Goal: Information Seeking & Learning: Understand process/instructions

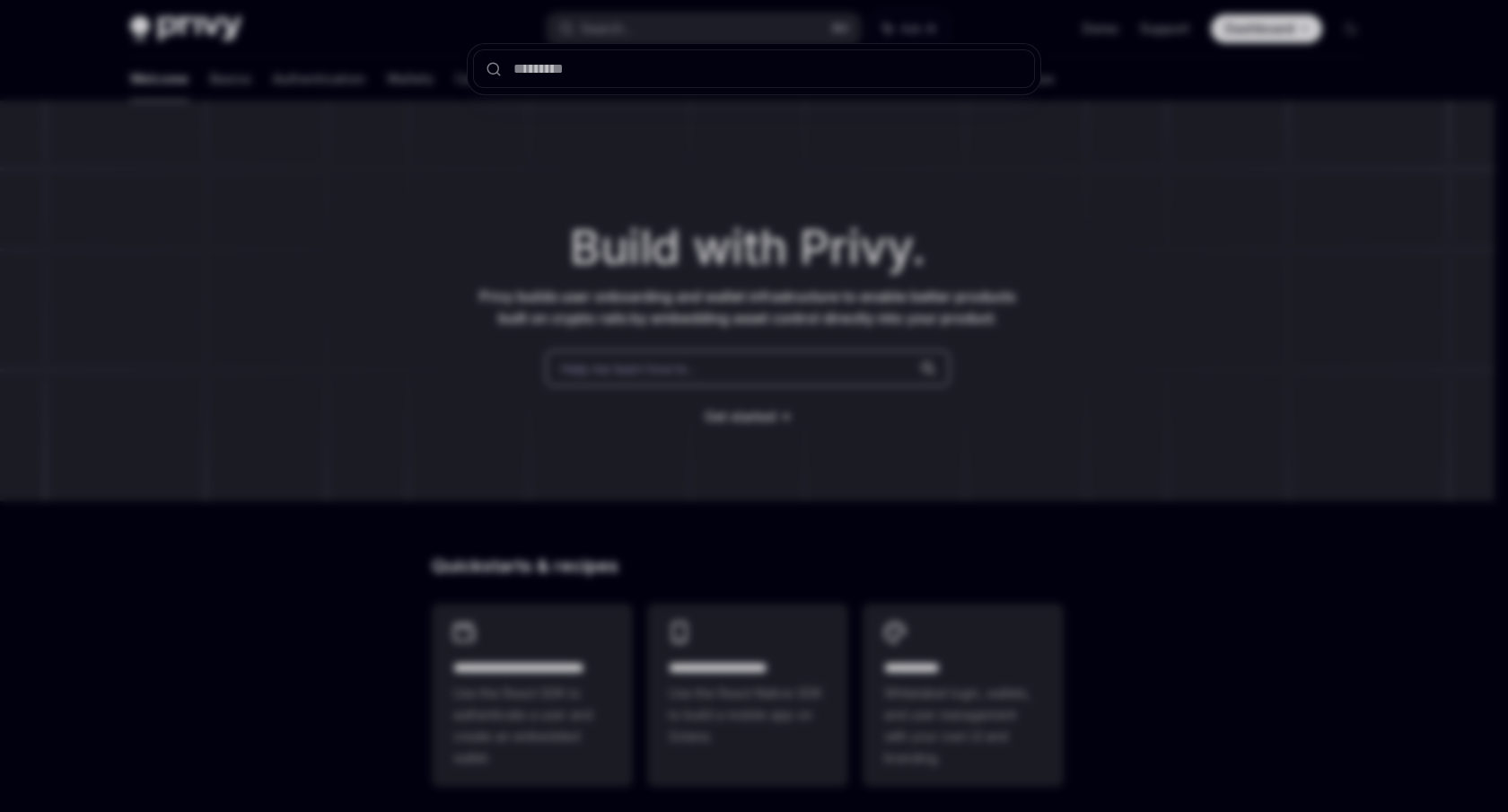
type input "**********"
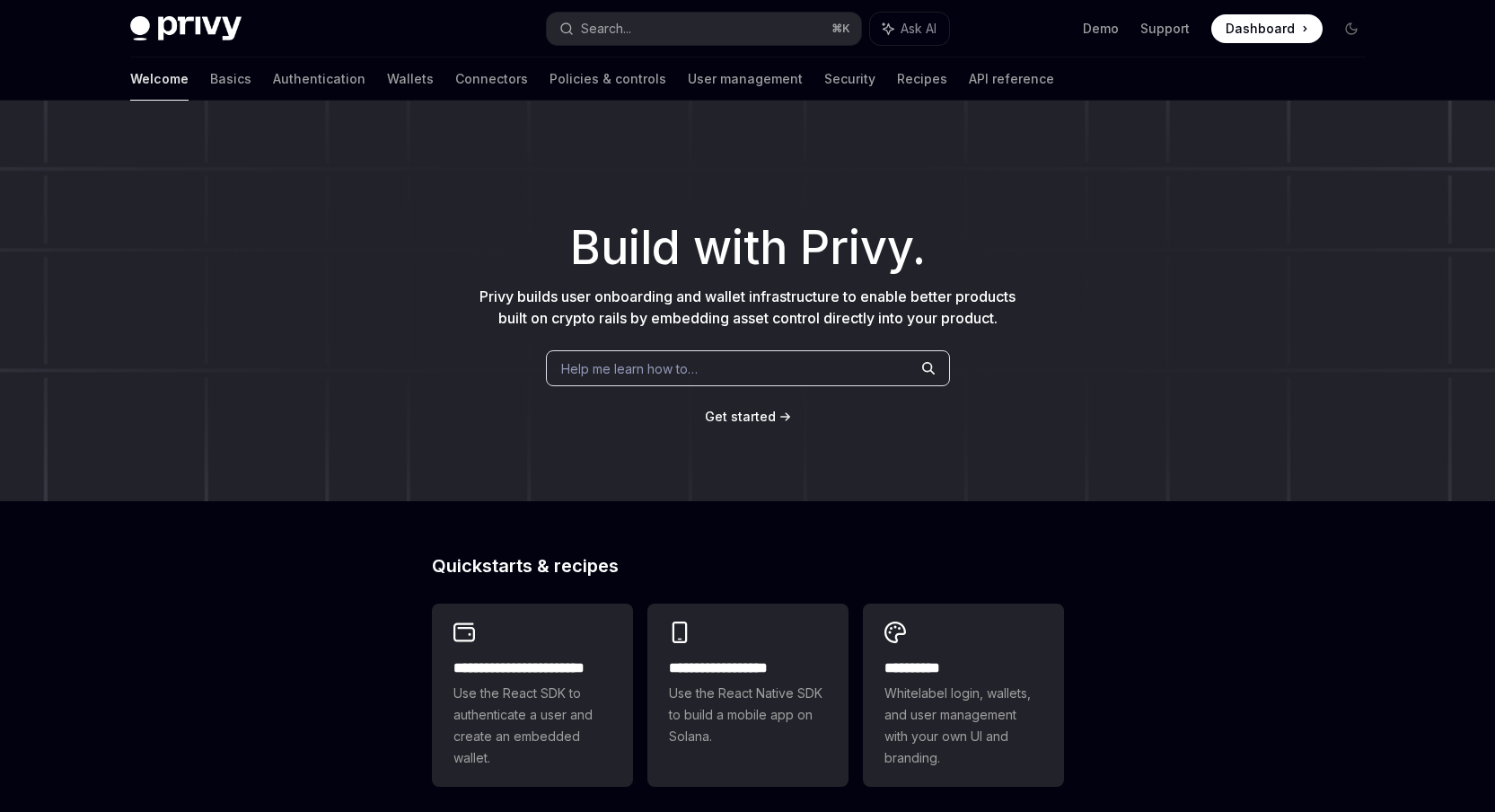
scroll to position [956, 0]
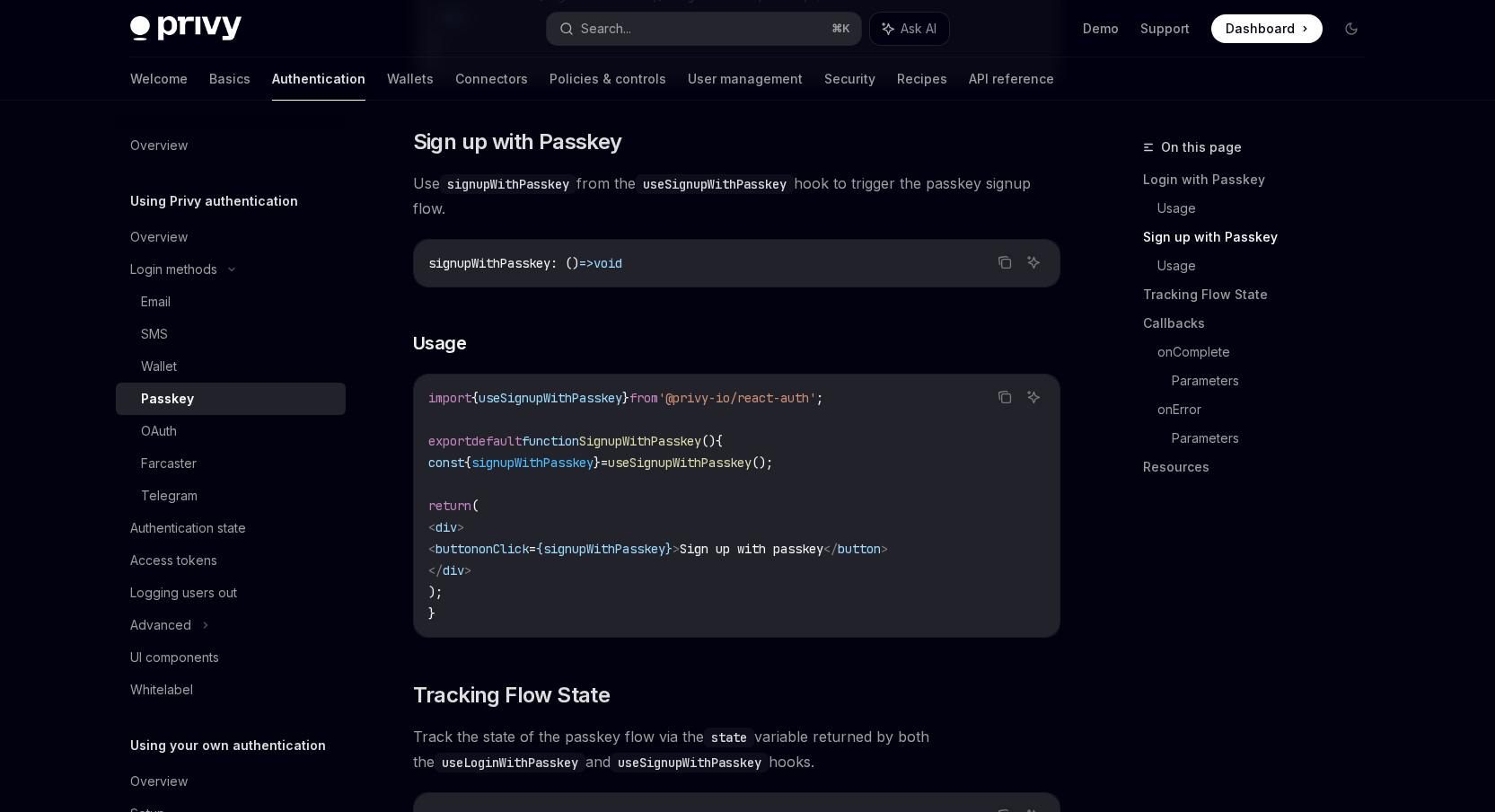
click at [558, 471] on span "signupWithPasskey" at bounding box center [532, 462] width 122 height 16
click at [593, 404] on span "useSignupWithPasskey" at bounding box center [550, 397] width 144 height 16
drag, startPoint x: 593, startPoint y: 404, endPoint x: 633, endPoint y: 433, distance: 49.4
click at [593, 404] on span "useSignupWithPasskey" at bounding box center [550, 397] width 144 height 16
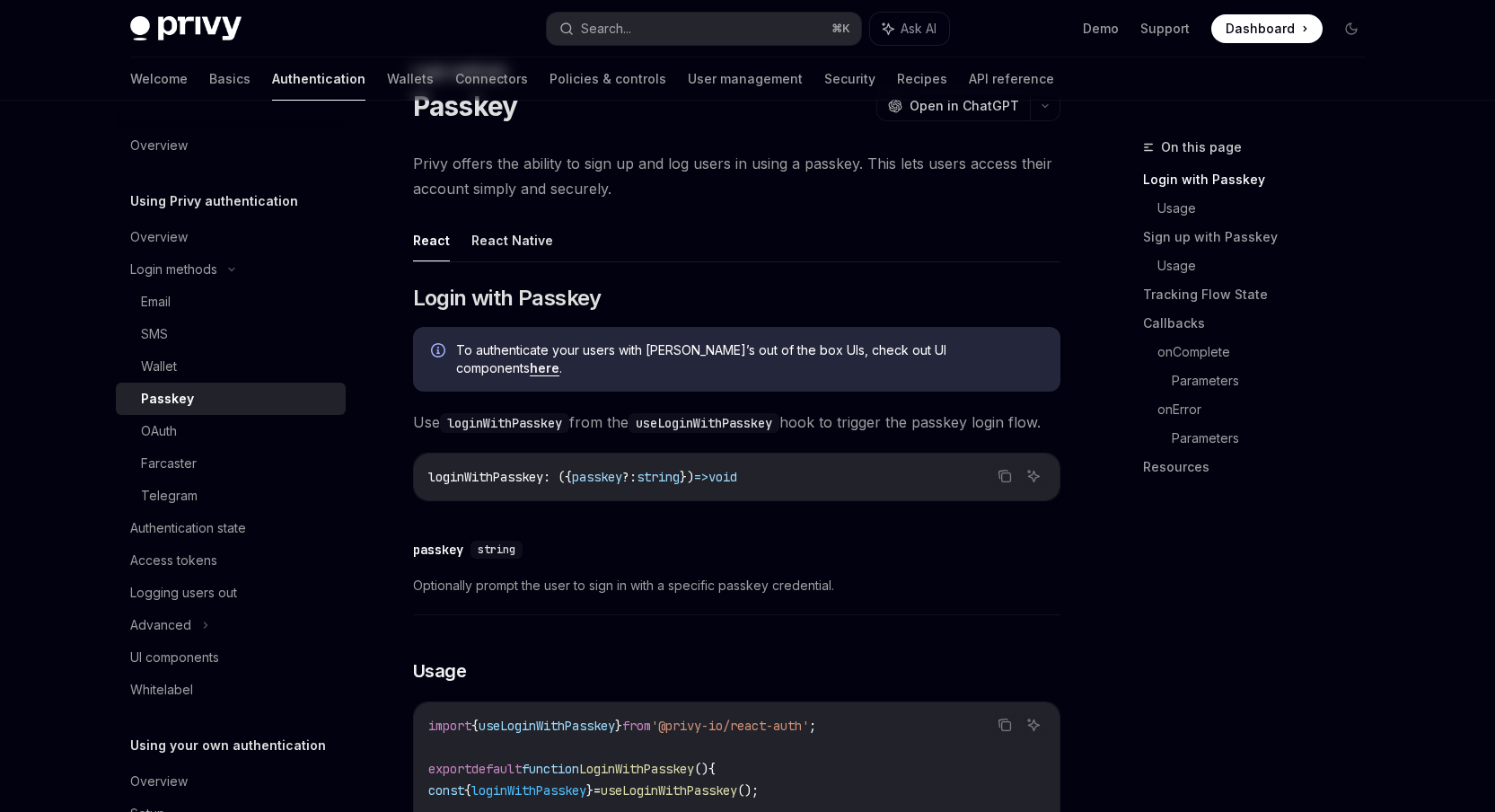
scroll to position [0, 0]
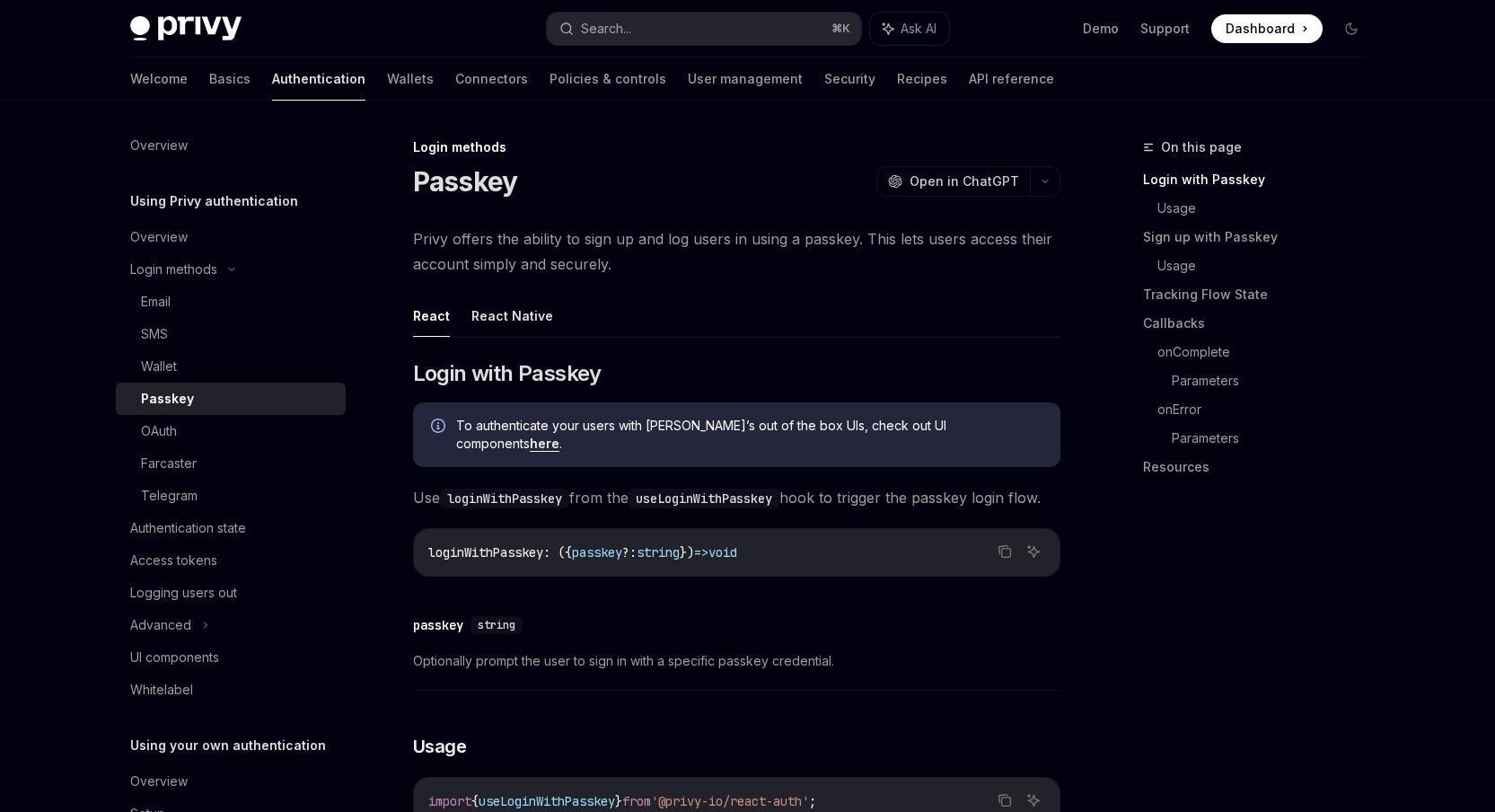
drag, startPoint x: 806, startPoint y: 324, endPoint x: 789, endPoint y: 322, distance: 17.1
click at [806, 324] on ul "React React Native" at bounding box center [736, 315] width 647 height 43
click at [921, 19] on button "Ask AI" at bounding box center [910, 29] width 79 height 33
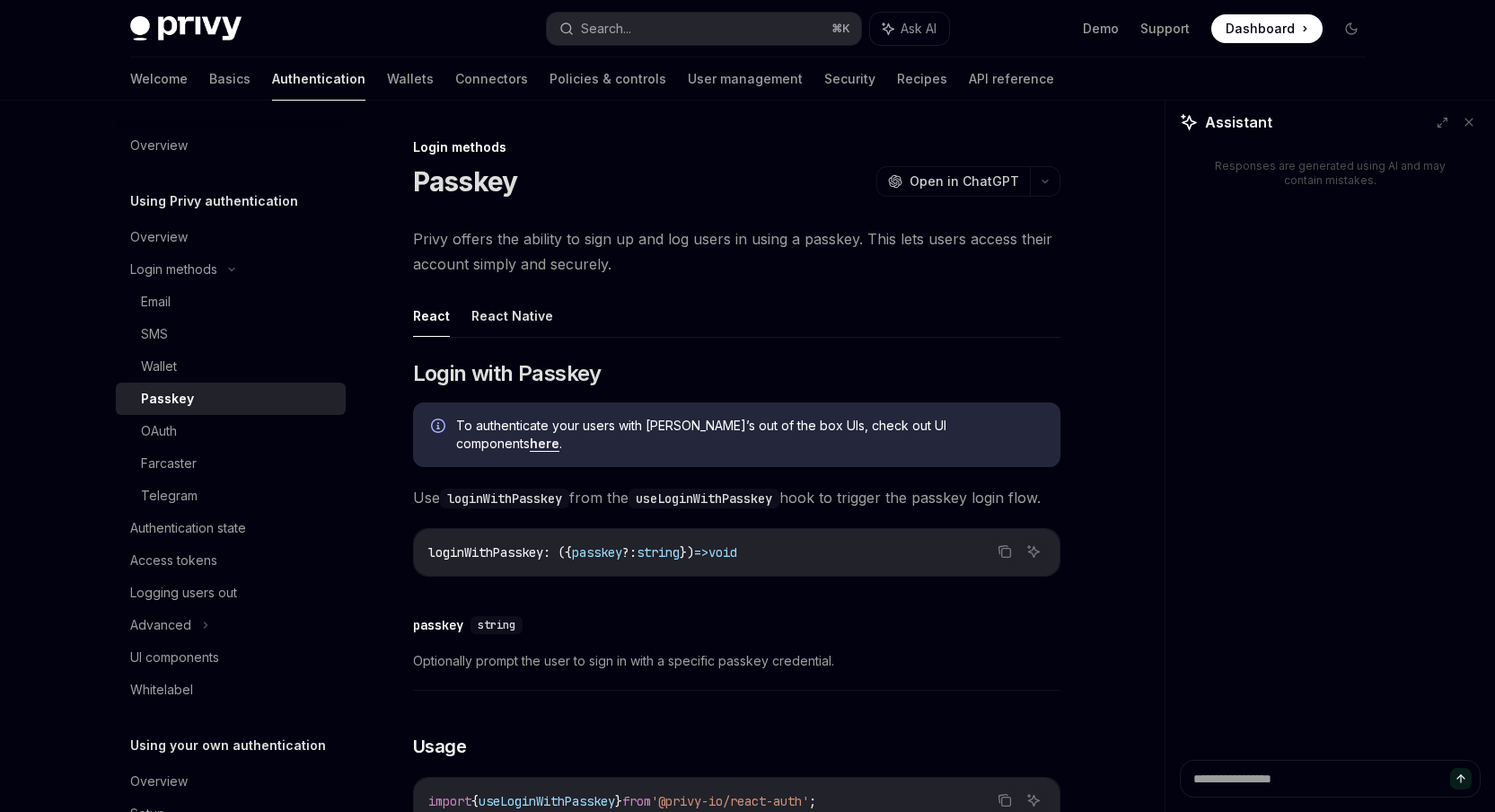
click at [1476, 124] on button at bounding box center [1469, 122] width 23 height 23
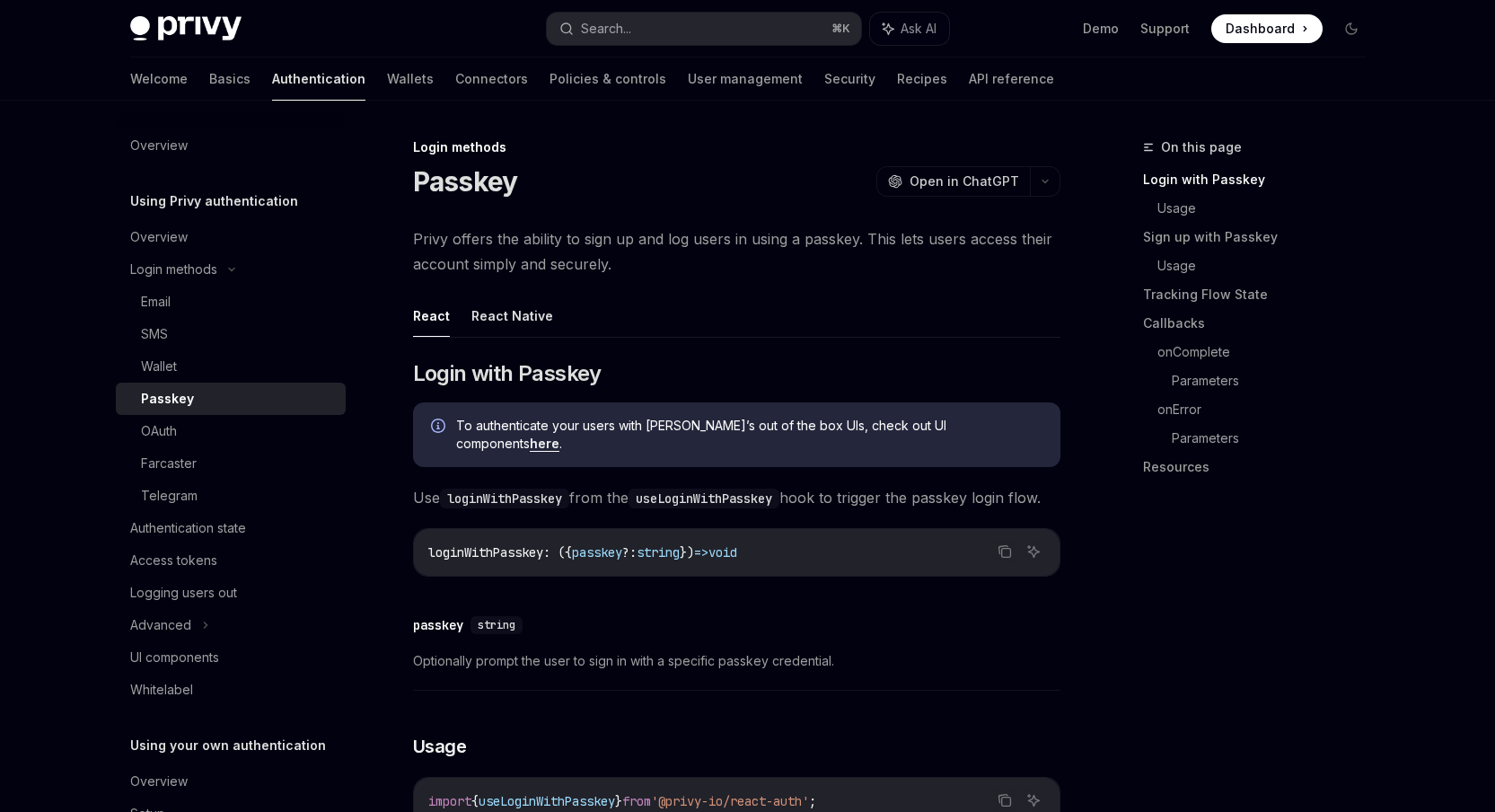
click at [783, 336] on ul "React React Native" at bounding box center [736, 315] width 647 height 43
click at [497, 317] on button "React Native" at bounding box center [512, 315] width 82 height 42
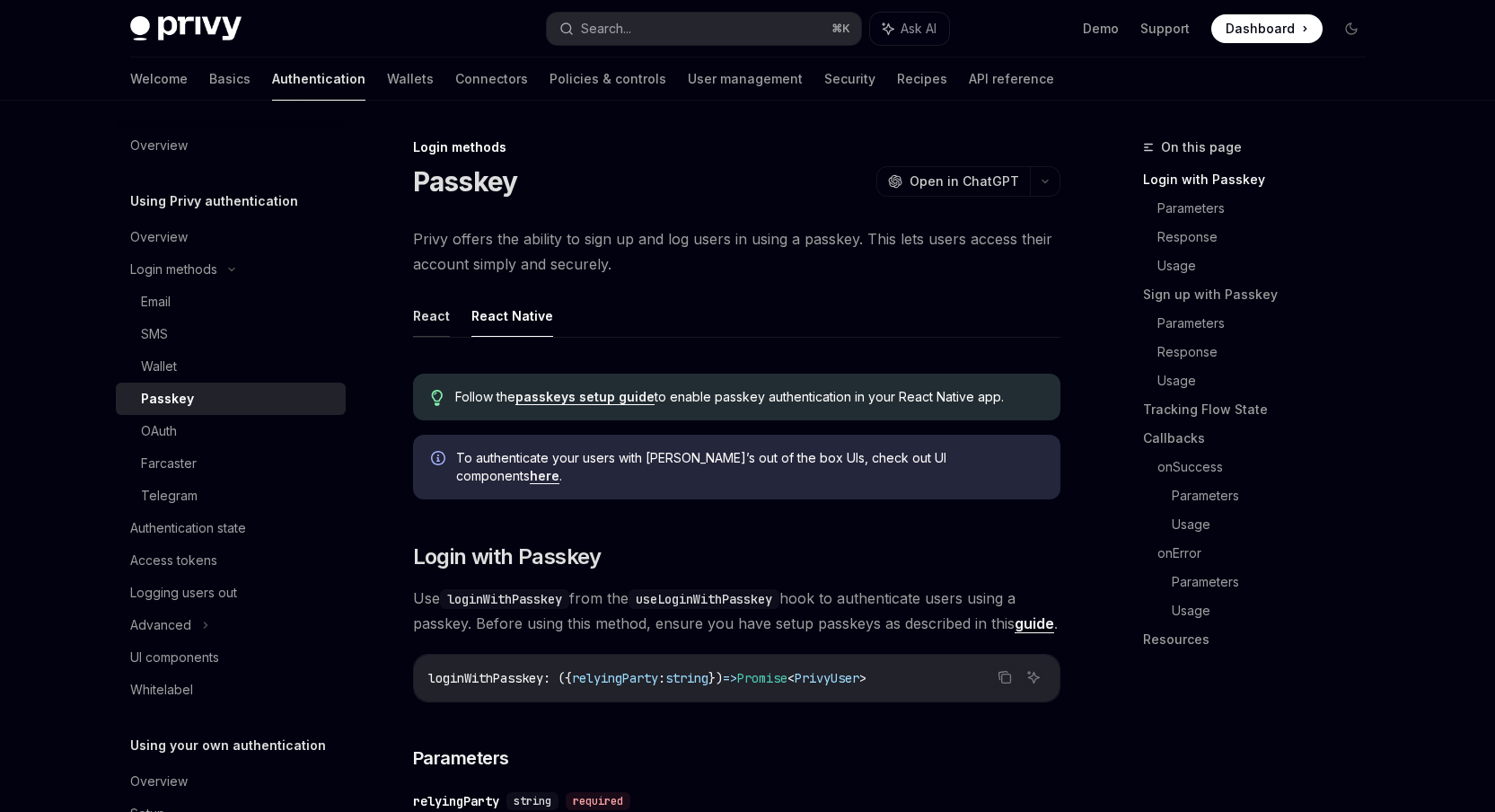
click at [447, 318] on button "React" at bounding box center [432, 315] width 36 height 42
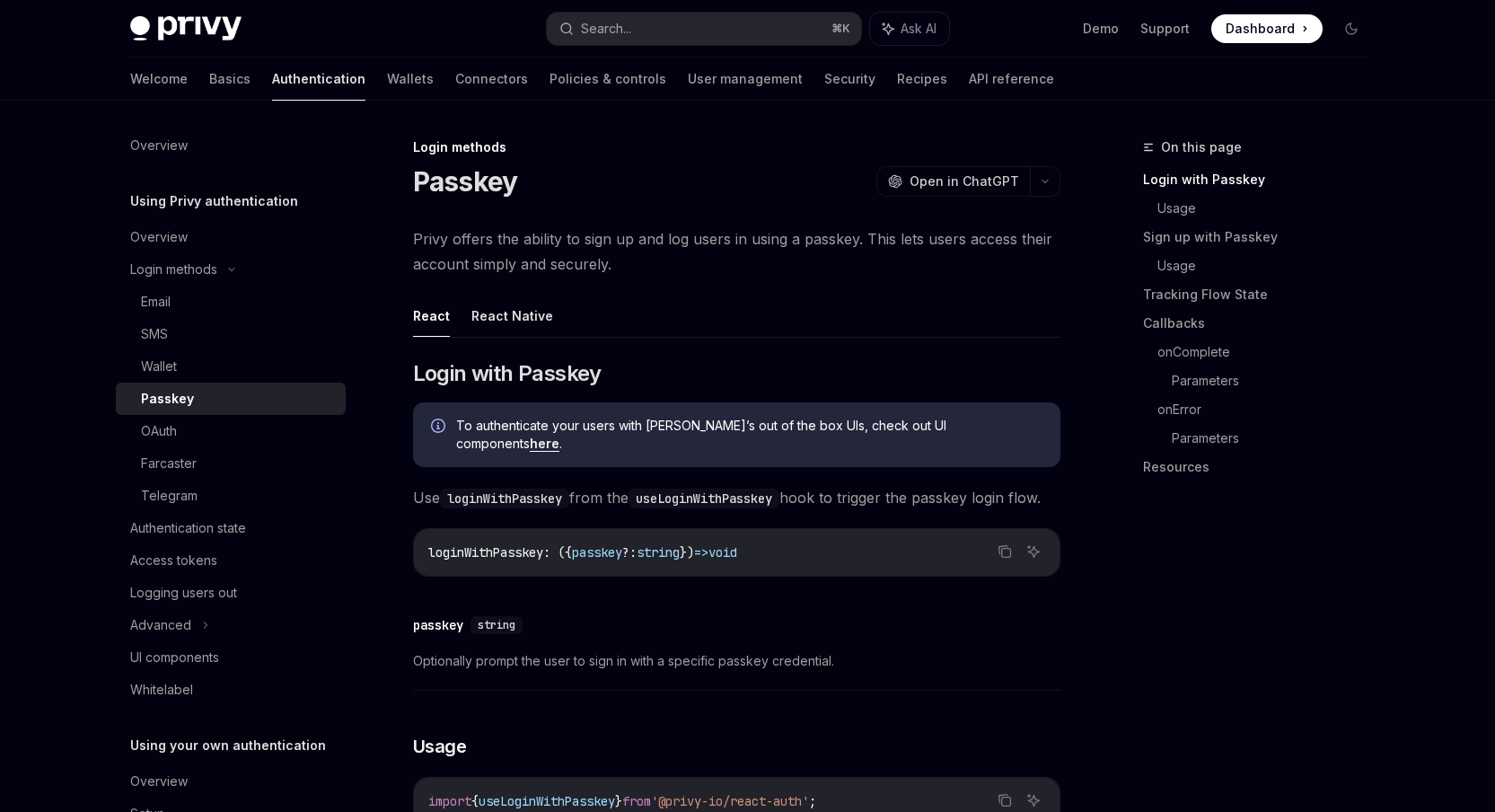
click at [948, 262] on span "Privy offers the ability to sign up and log users in using a passkey. This lets…" at bounding box center [736, 251] width 647 height 50
click at [921, 305] on ul "React React Native" at bounding box center [736, 315] width 647 height 43
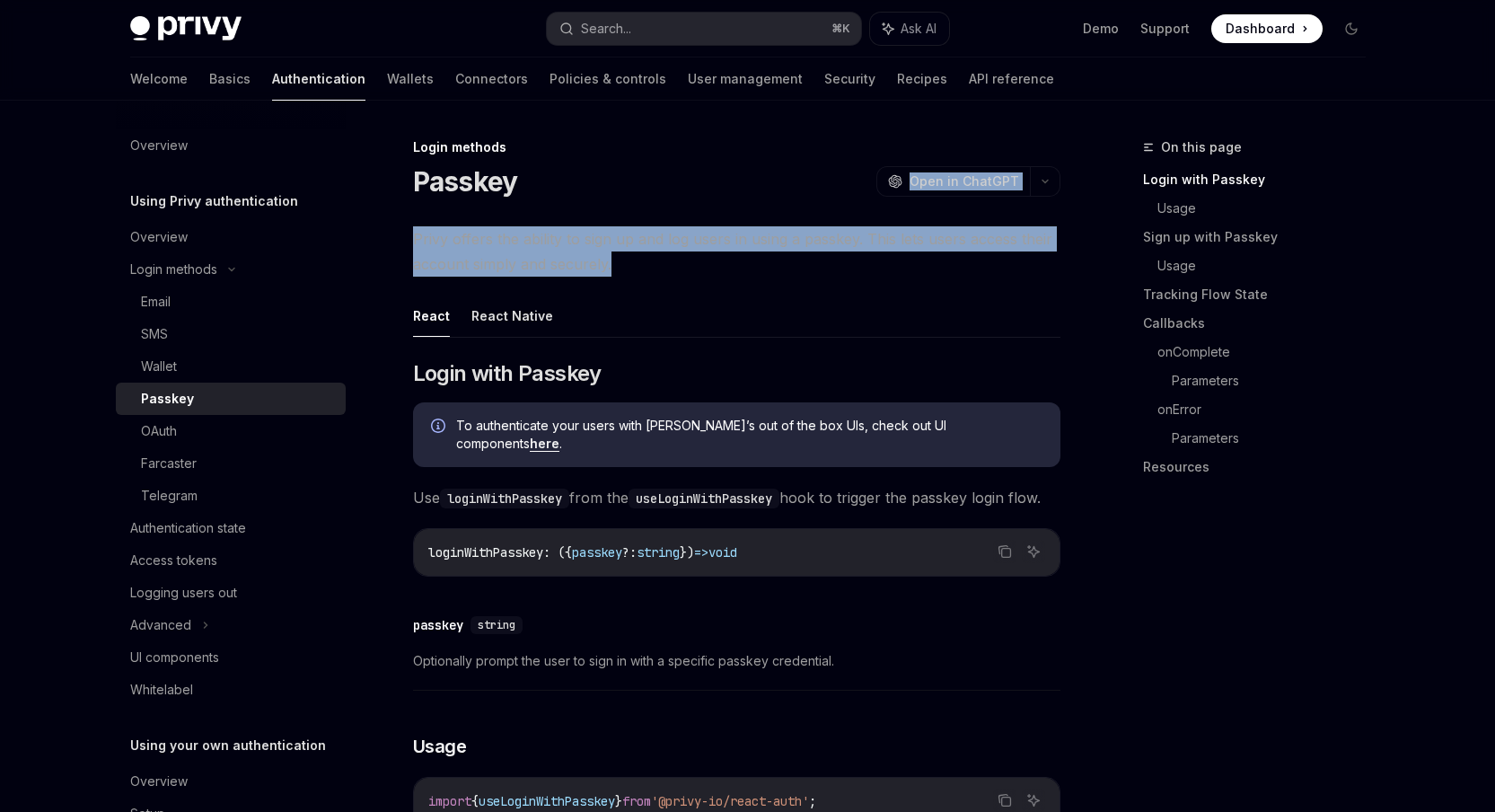
drag, startPoint x: 825, startPoint y: 257, endPoint x: 651, endPoint y: 200, distance: 183.1
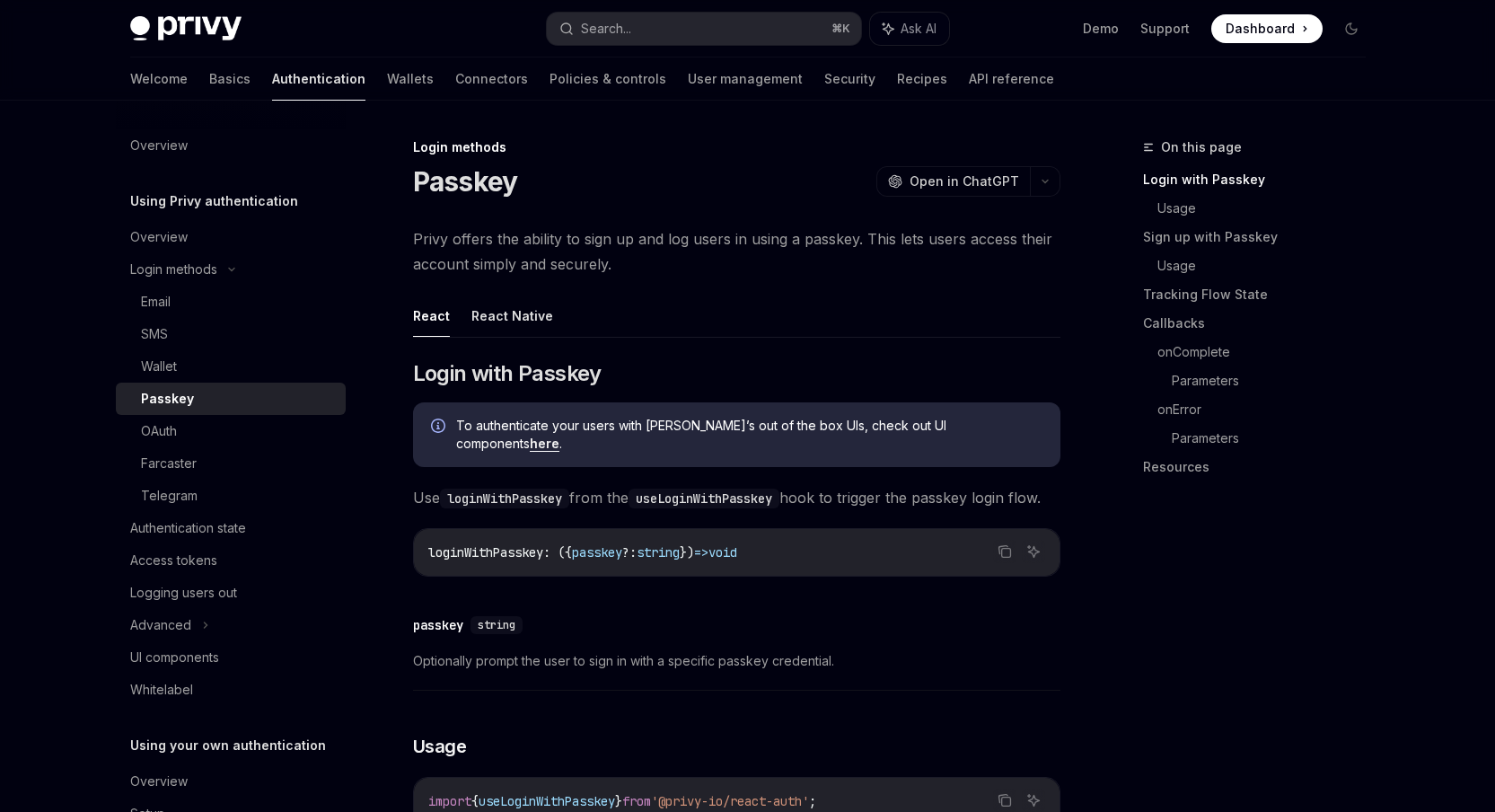
click at [735, 263] on span "Privy offers the ability to sign up and log users in using a passkey. This lets…" at bounding box center [736, 251] width 647 height 50
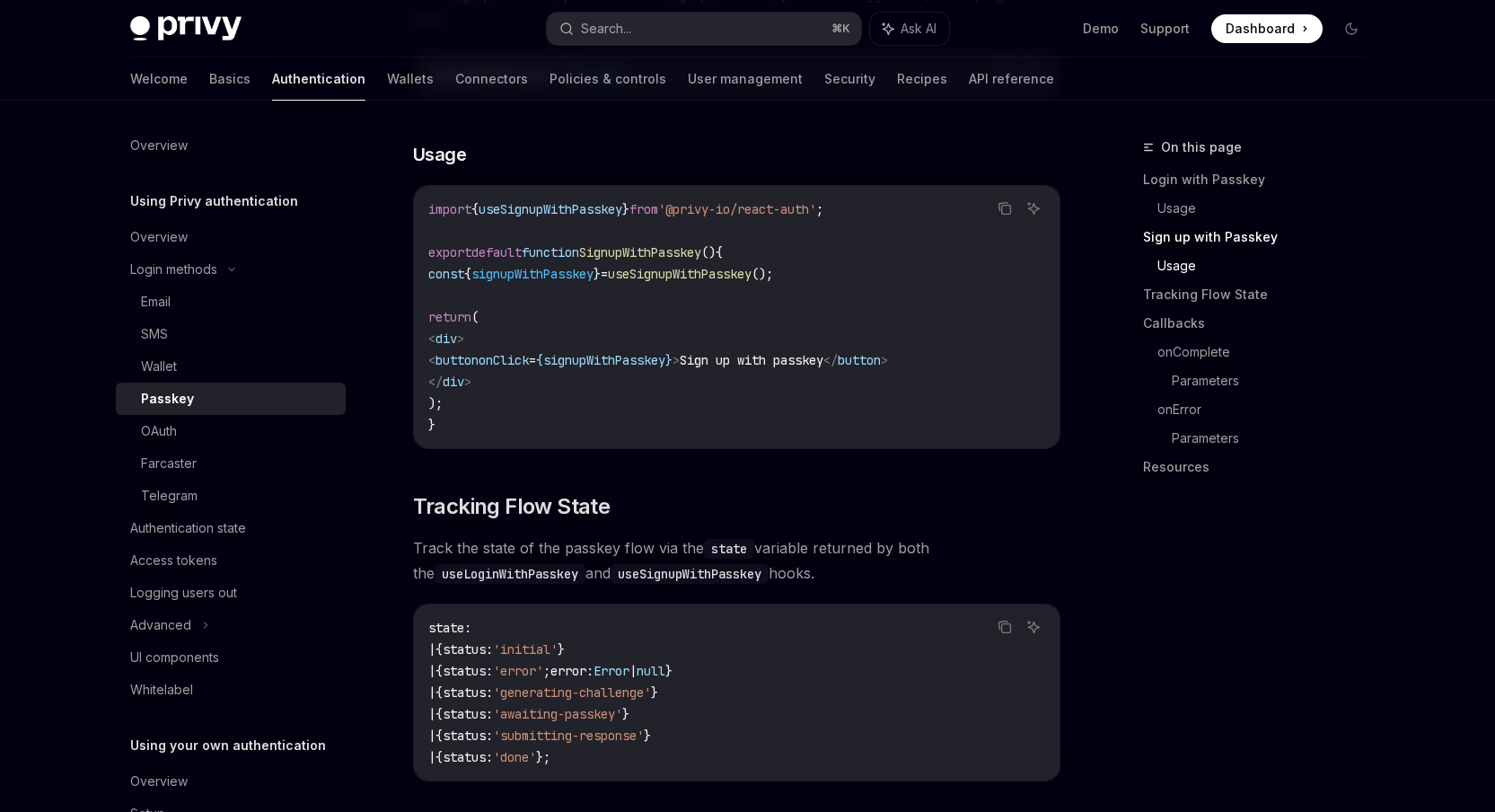
scroll to position [1037, 0]
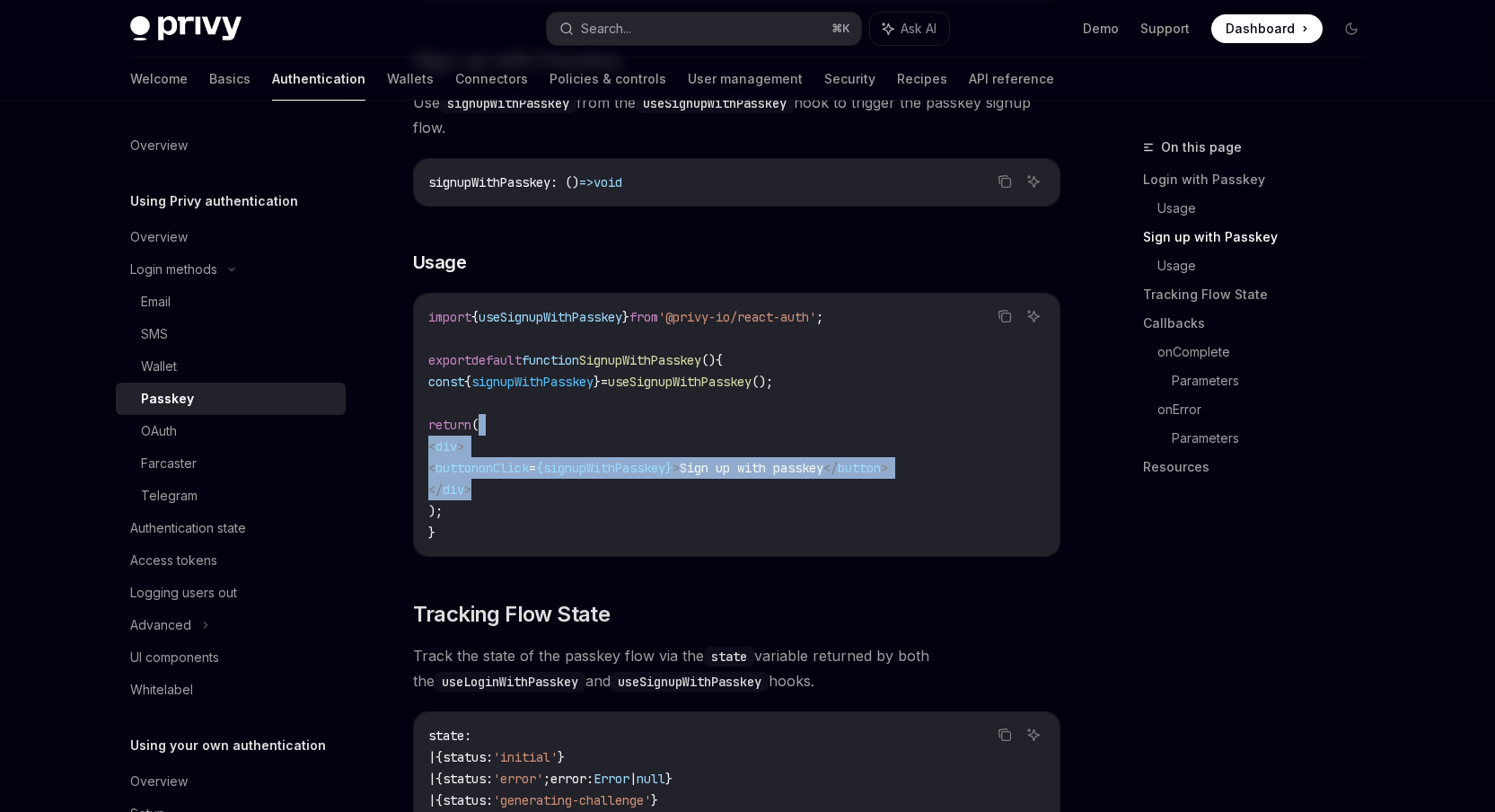
drag, startPoint x: 866, startPoint y: 488, endPoint x: 553, endPoint y: 443, distance: 316.2
click at [530, 435] on code "import { useSignupWithPasskey } from '@privy-io/react-auth' ; export default fu…" at bounding box center [736, 424] width 617 height 237
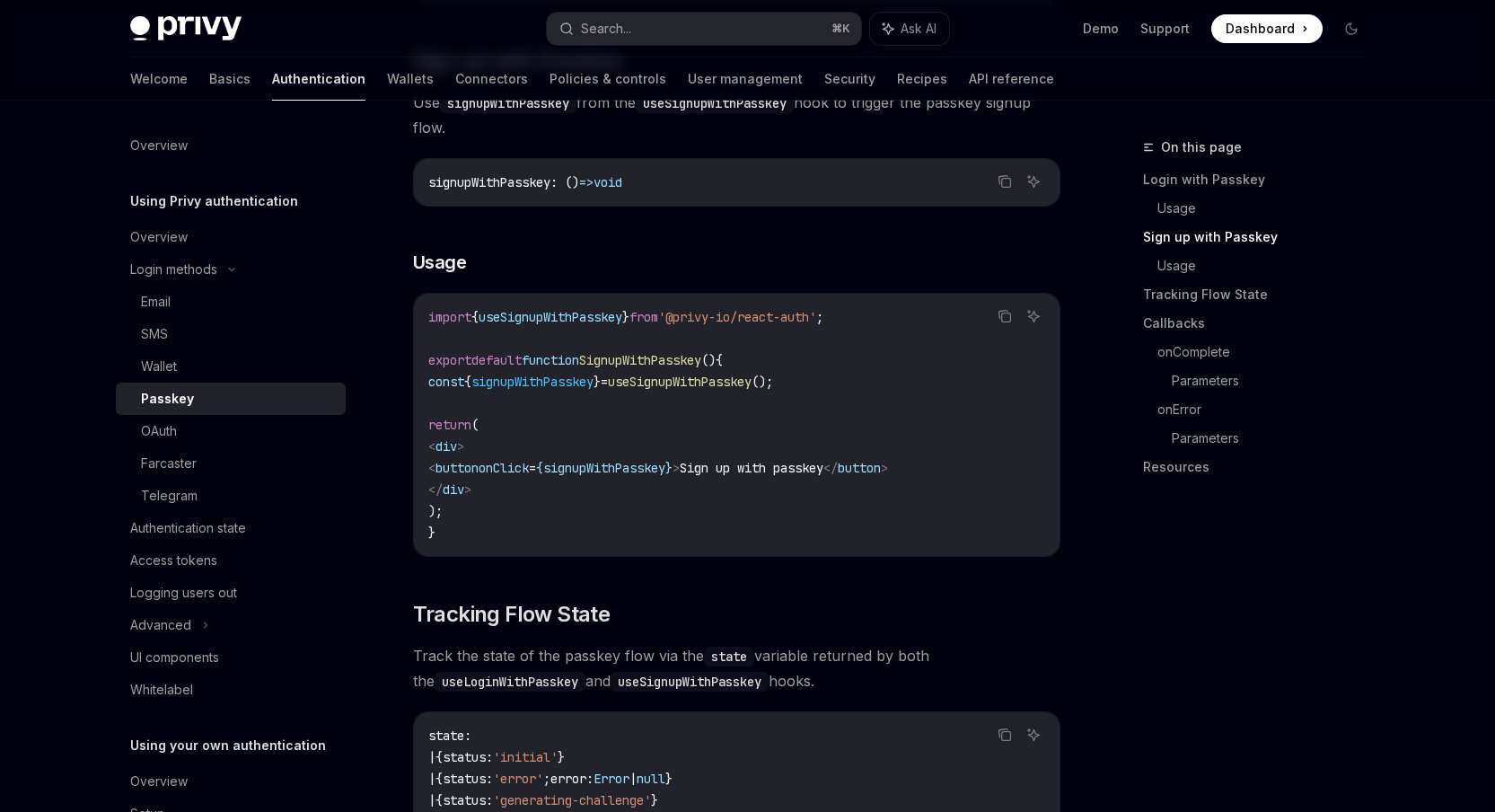
click at [554, 442] on code "import { useSignupWithPasskey } from '@privy-io/react-auth' ; export default fu…" at bounding box center [736, 424] width 617 height 237
click at [559, 377] on code "import { useSignupWithPasskey } from '@privy-io/react-auth' ; export default fu…" at bounding box center [736, 424] width 617 height 237
click at [565, 389] on span "signupWithPasskey" at bounding box center [532, 382] width 122 height 16
copy span "signupWithPasskey"
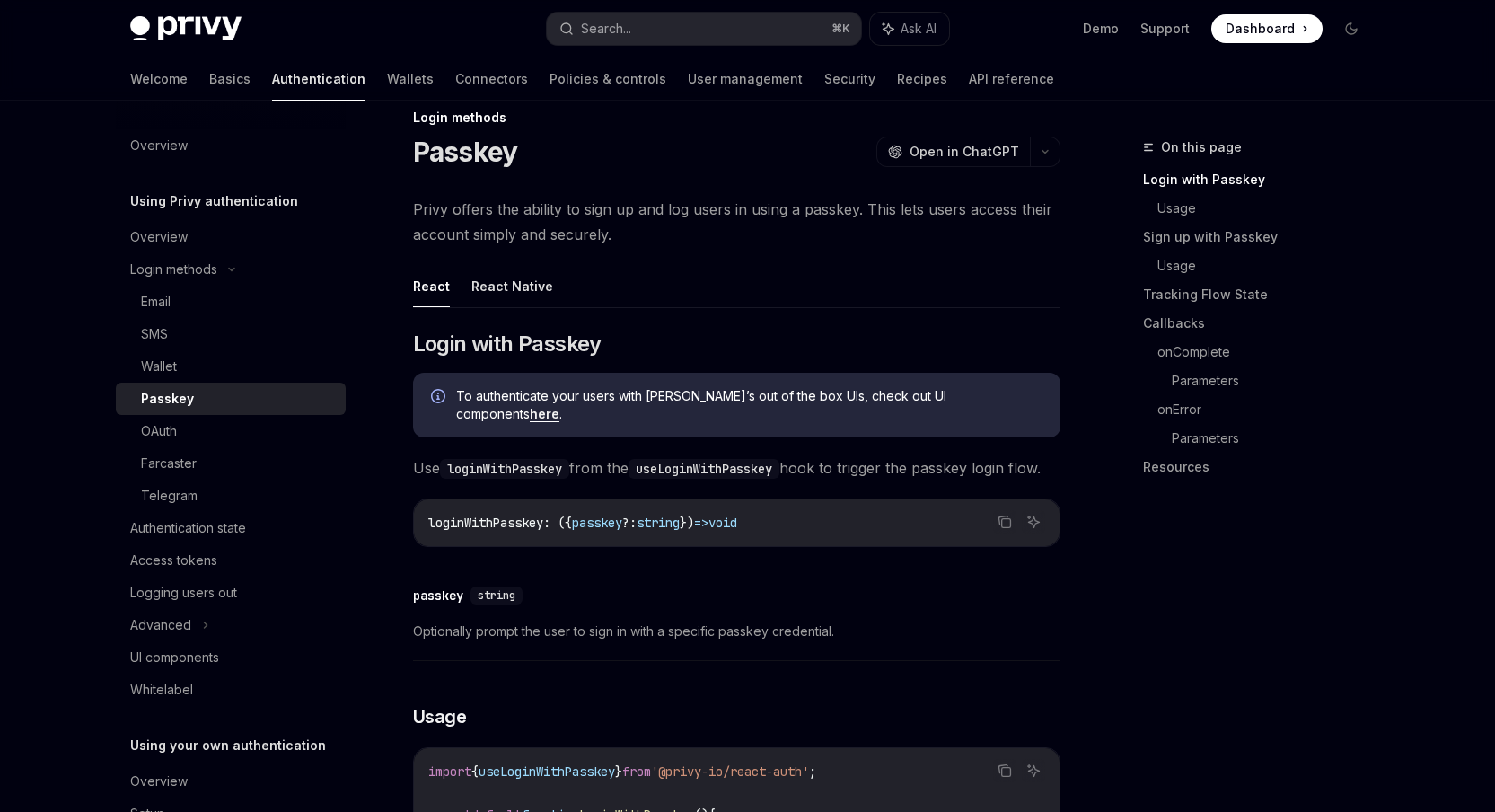
scroll to position [0, 0]
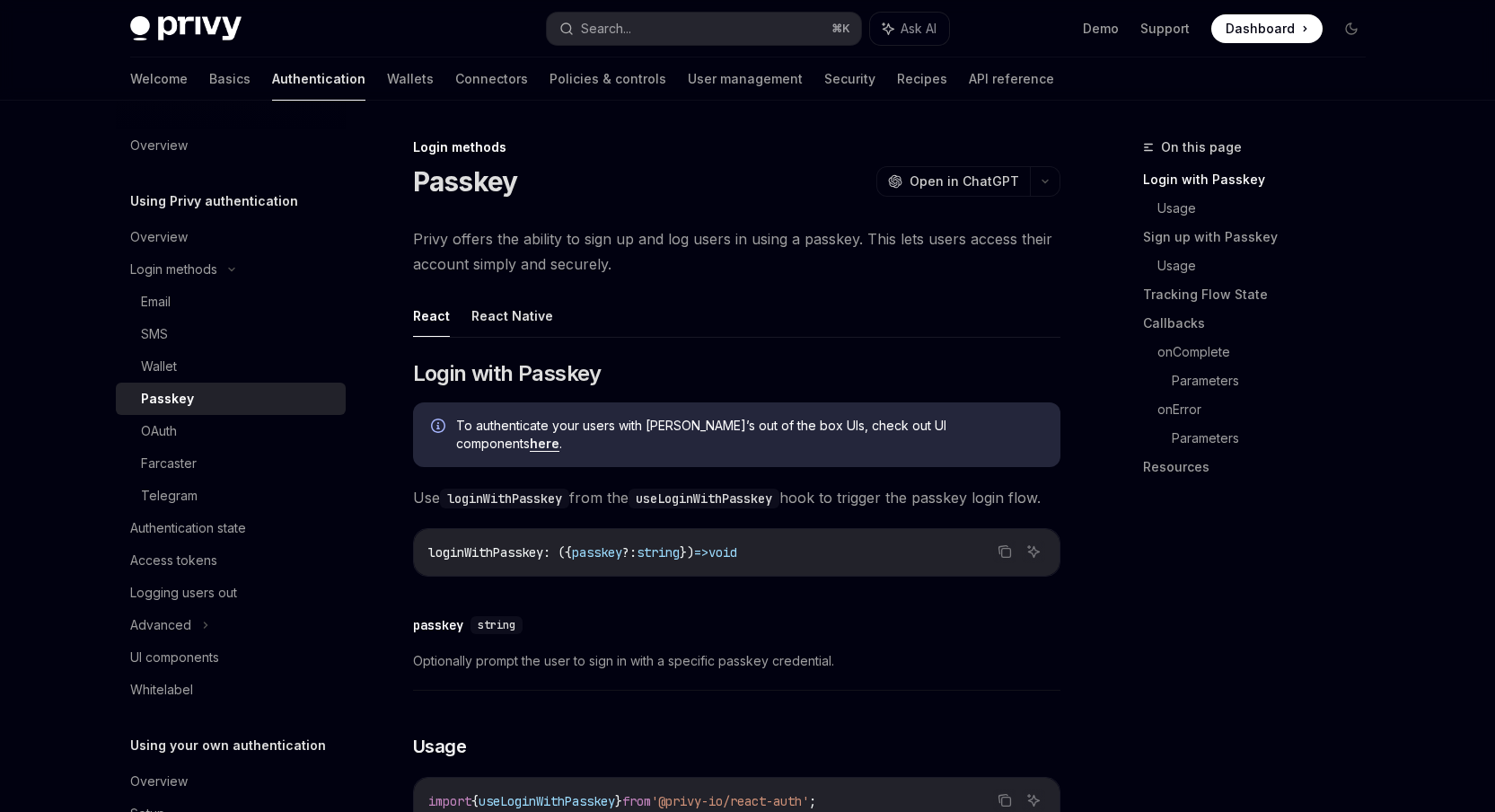
click at [262, 202] on h5 "Using Privy authentication" at bounding box center [214, 201] width 168 height 21
click at [175, 235] on div "Overview" at bounding box center [159, 237] width 58 height 21
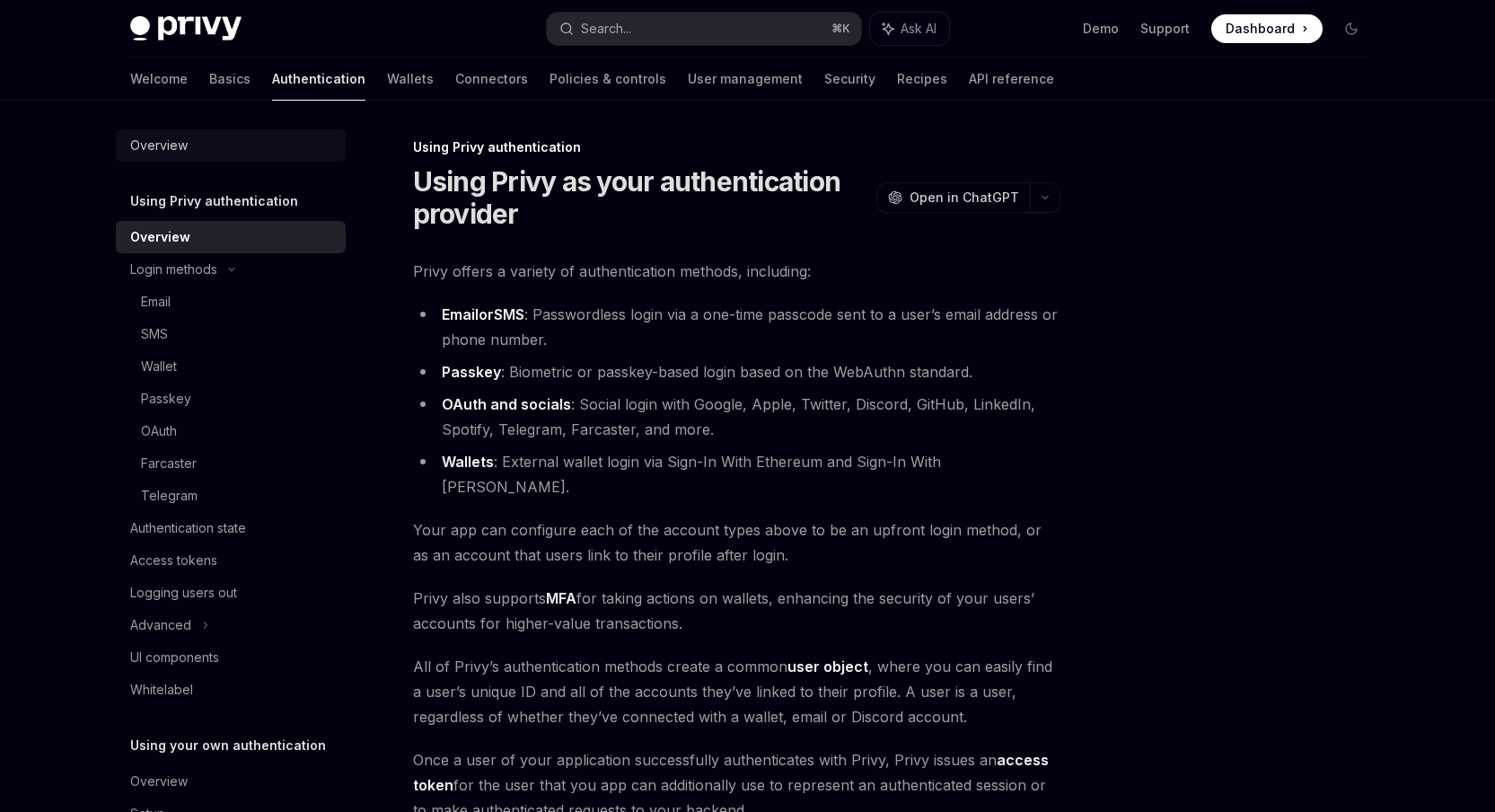
click at [177, 146] on div "Overview" at bounding box center [159, 145] width 58 height 21
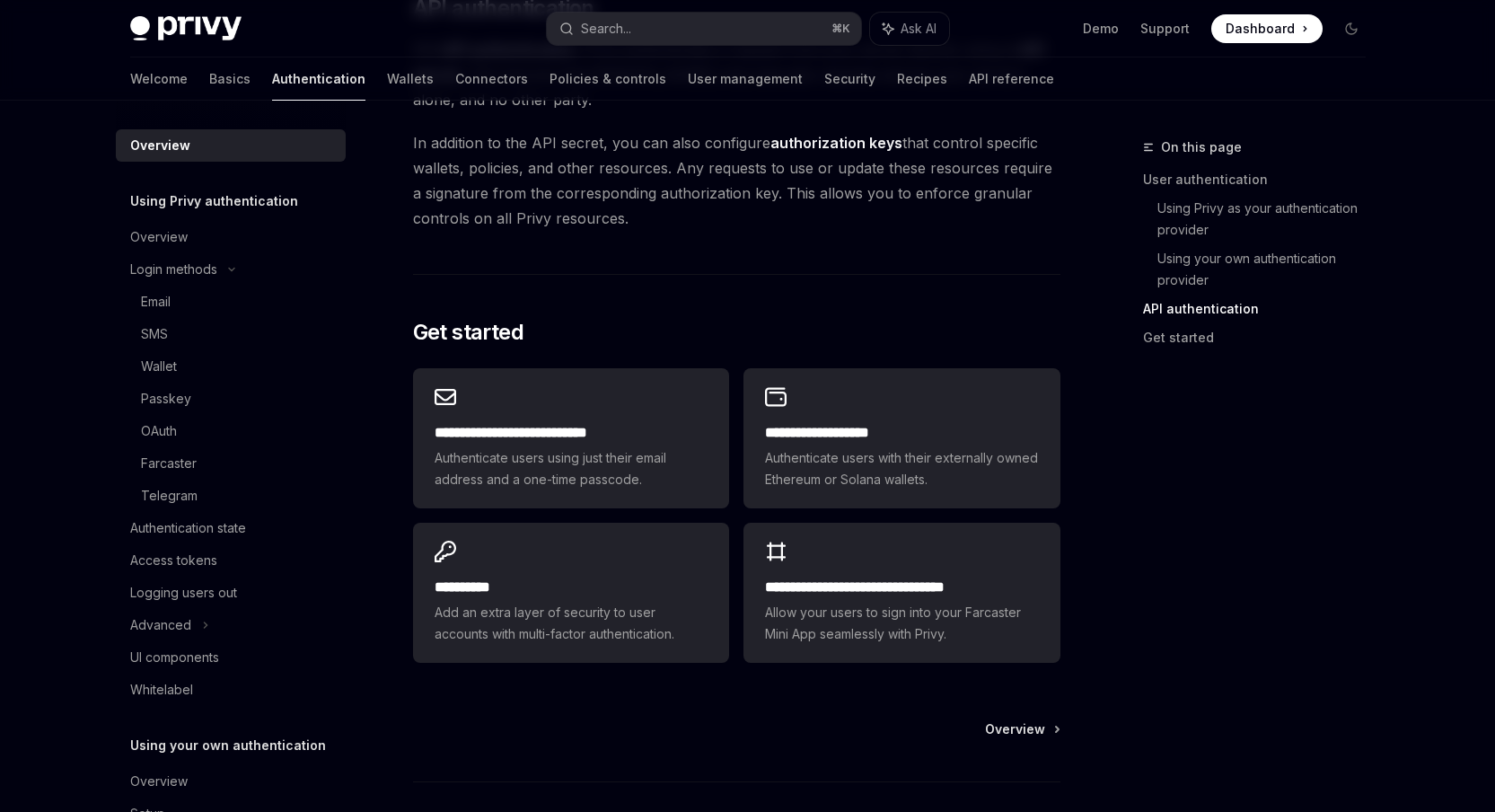
scroll to position [1317, 0]
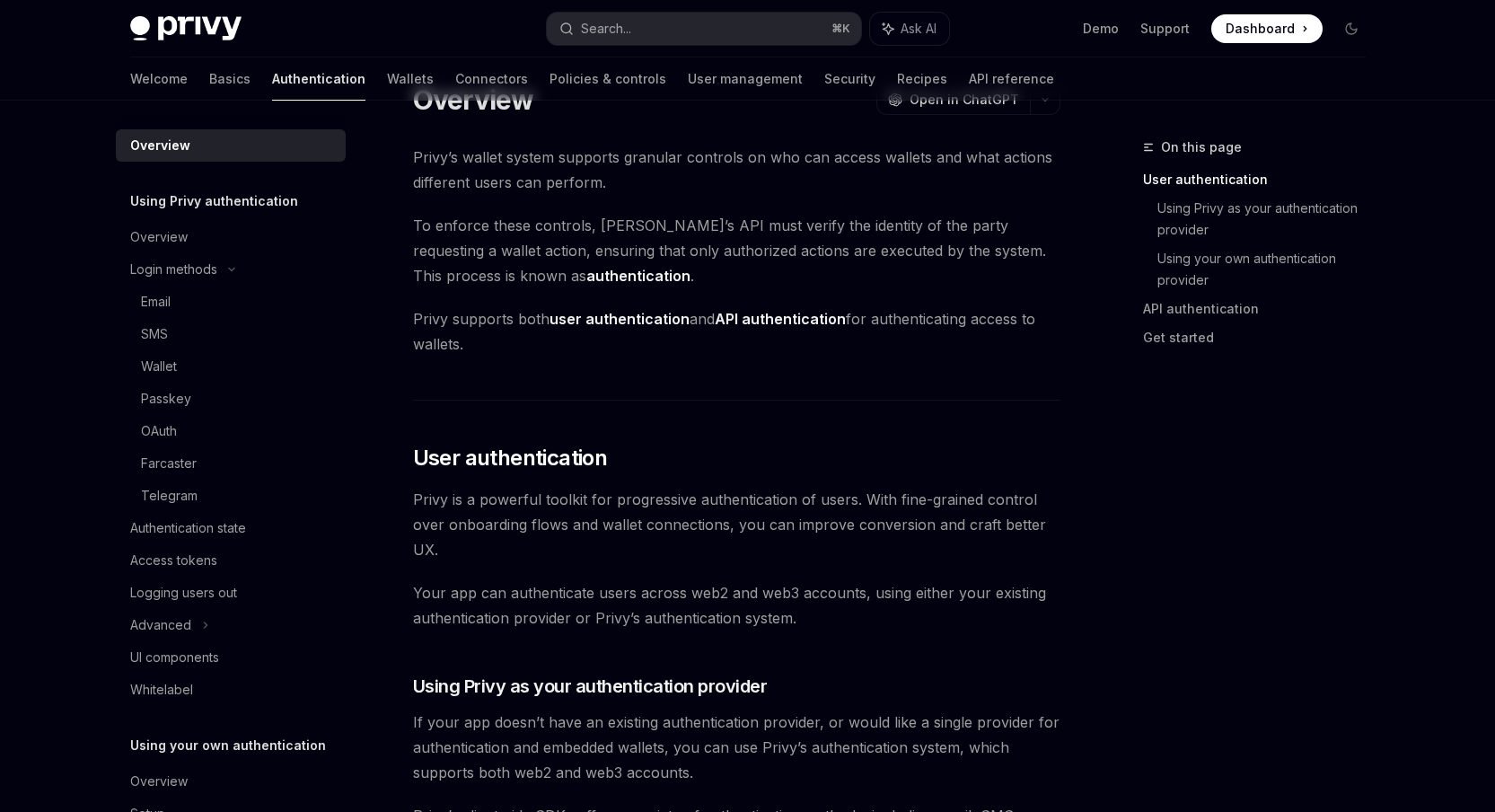
scroll to position [0, 0]
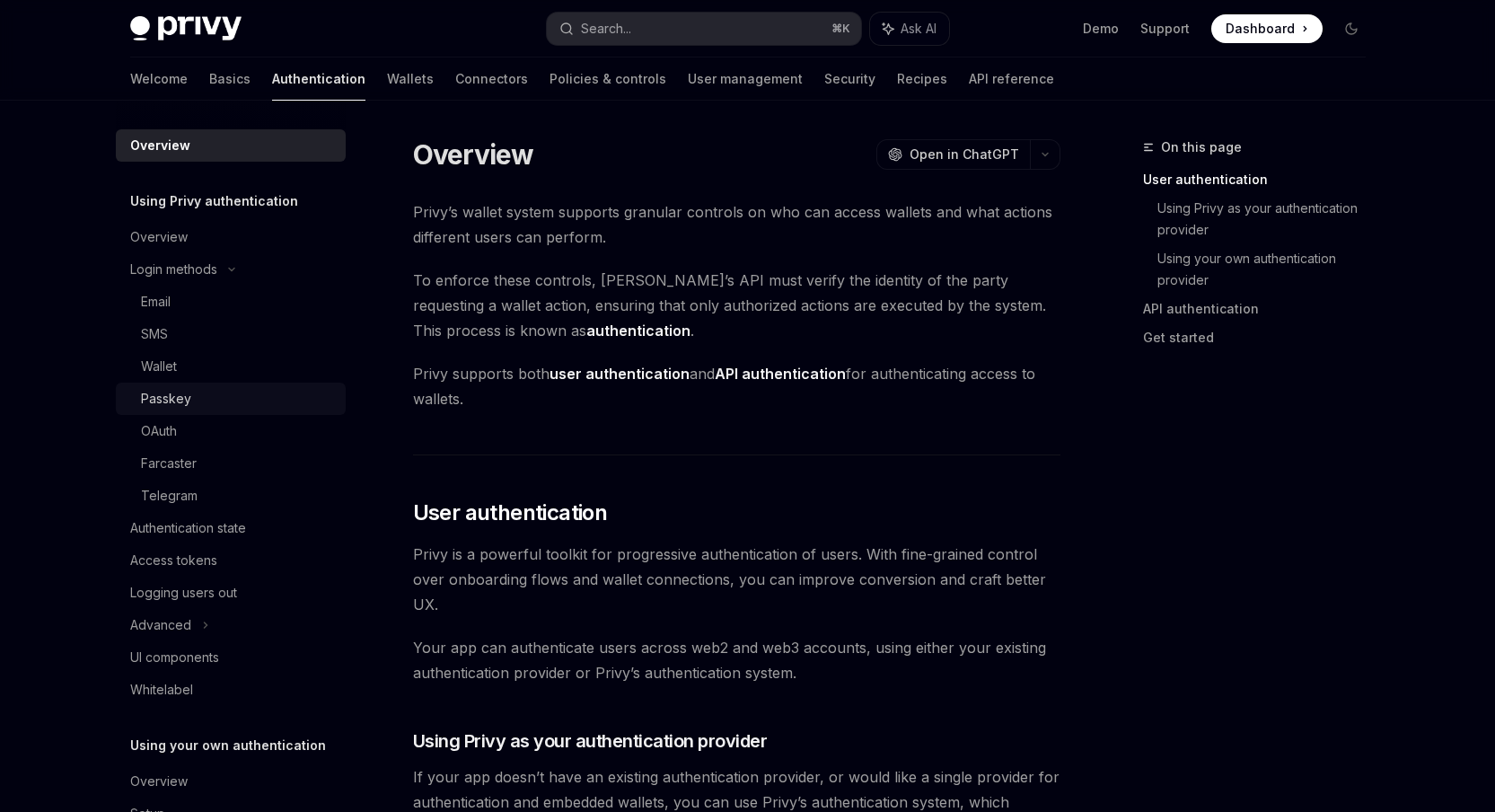
click at [222, 393] on div "Passkey" at bounding box center [238, 399] width 194 height 21
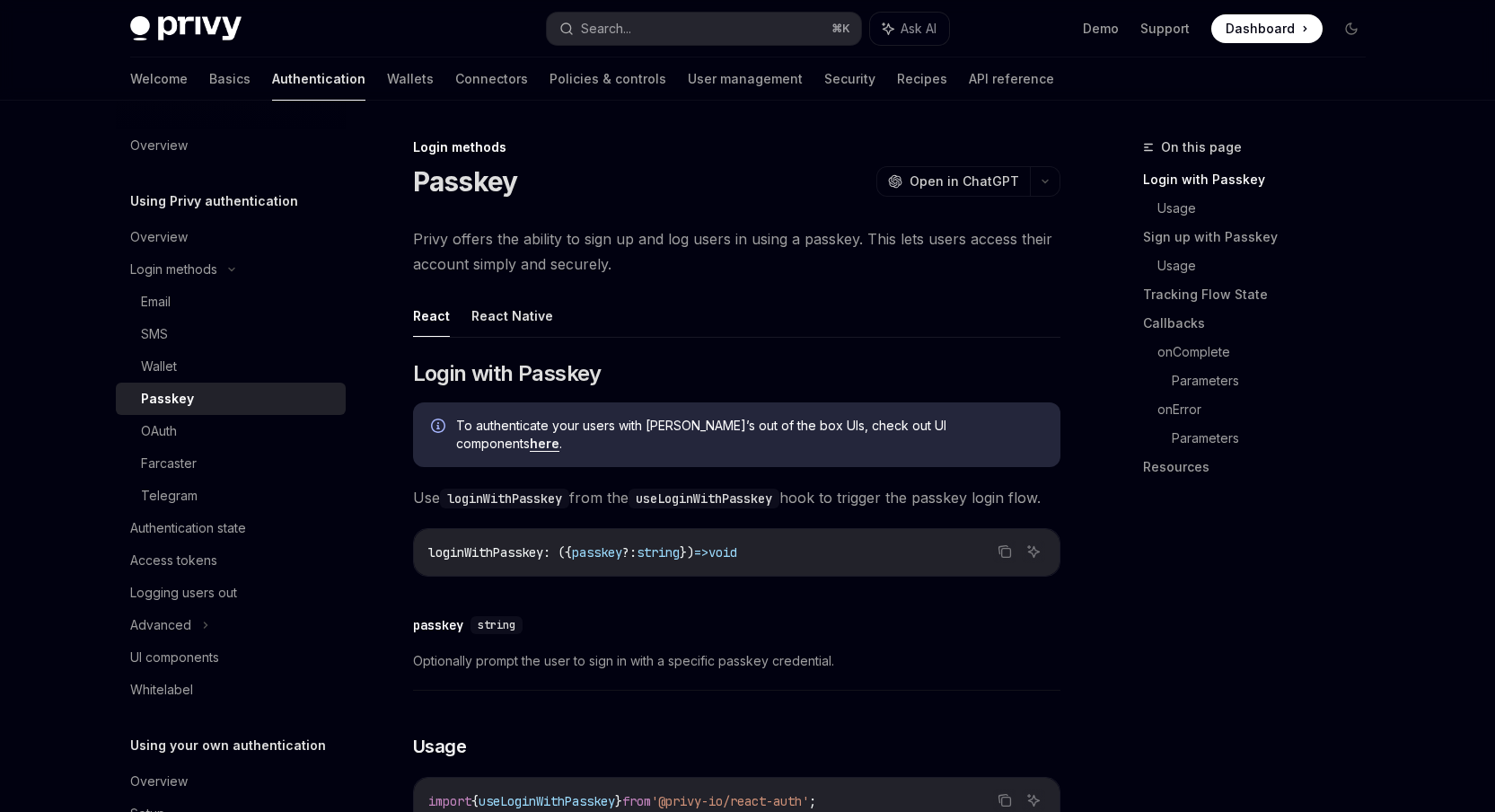
drag, startPoint x: 527, startPoint y: 435, endPoint x: 564, endPoint y: 436, distance: 37.0
click at [564, 436] on div "To authenticate your users with [PERSON_NAME]’s out of the box UIs, check out U…" at bounding box center [736, 434] width 647 height 64
drag, startPoint x: 562, startPoint y: 422, endPoint x: 714, endPoint y: 423, distance: 152.0
click at [701, 419] on span "To authenticate your users with [PERSON_NAME]’s out of the box UIs, check out U…" at bounding box center [750, 434] width 587 height 35
drag, startPoint x: 716, startPoint y: 426, endPoint x: 758, endPoint y: 428, distance: 42.0
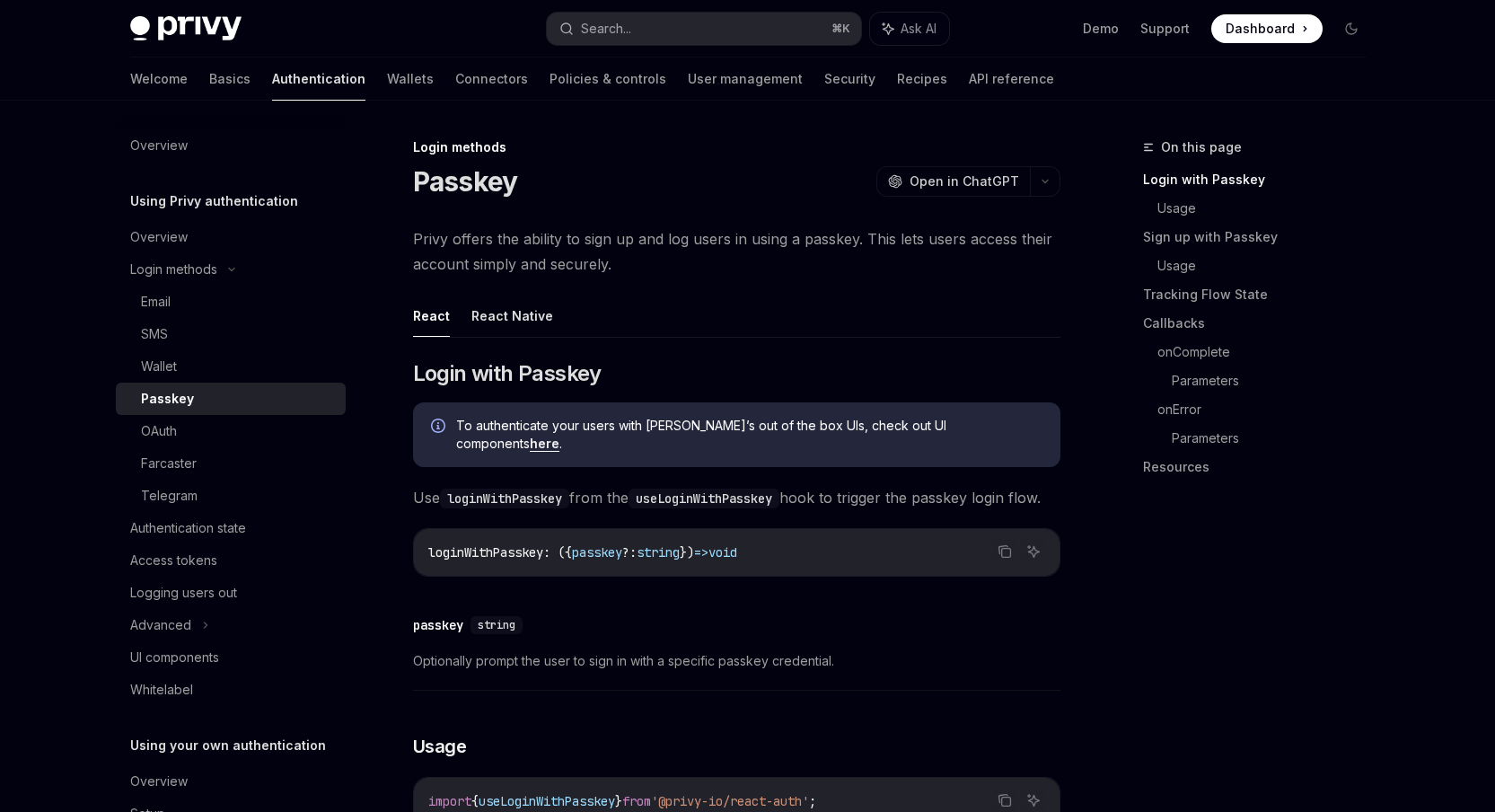
click at [717, 426] on span "To authenticate your users with [PERSON_NAME]’s out of the box UIs, check out U…" at bounding box center [750, 434] width 587 height 35
click at [559, 435] on link "here" at bounding box center [545, 443] width 30 height 16
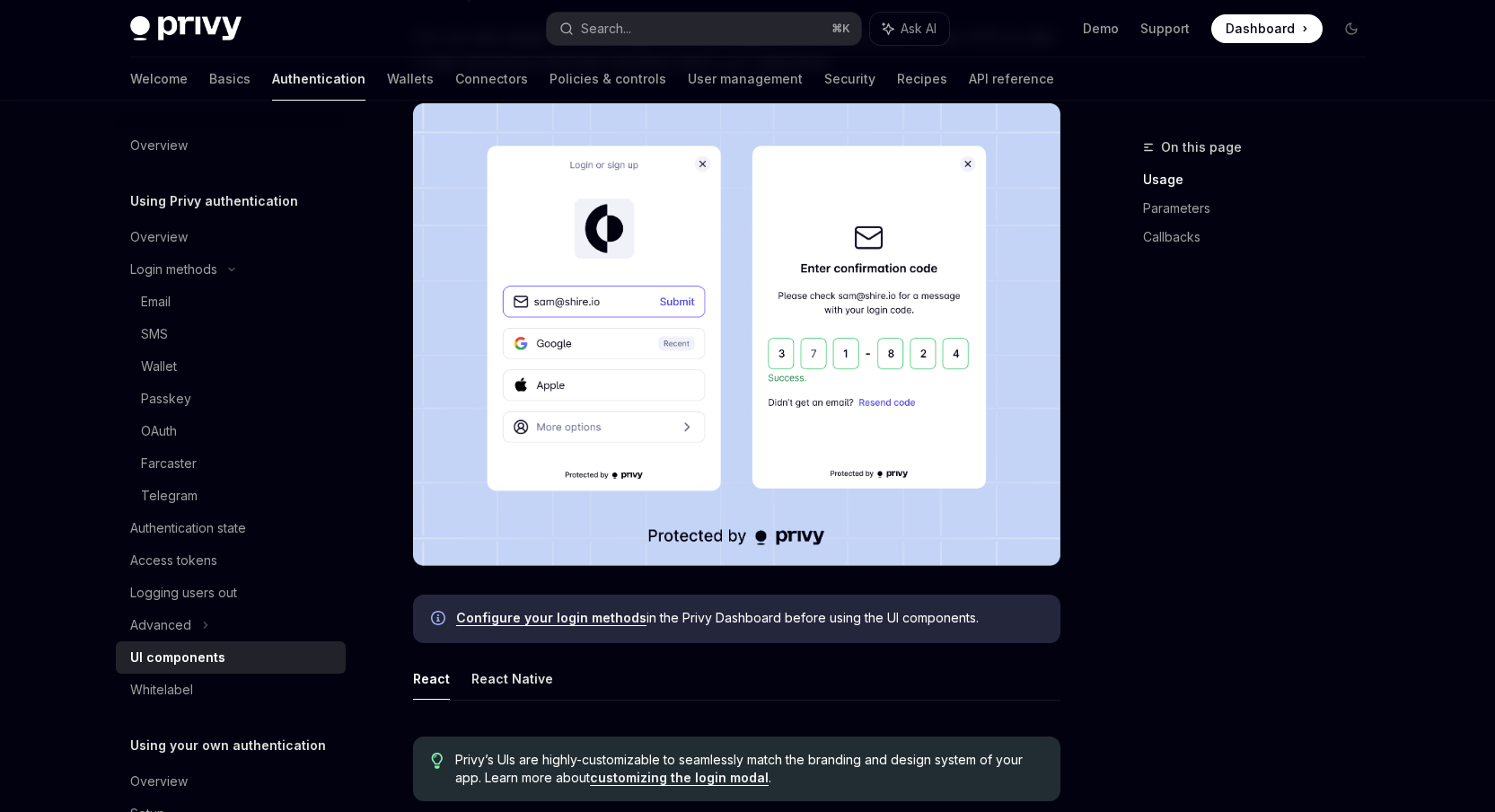
scroll to position [394, 0]
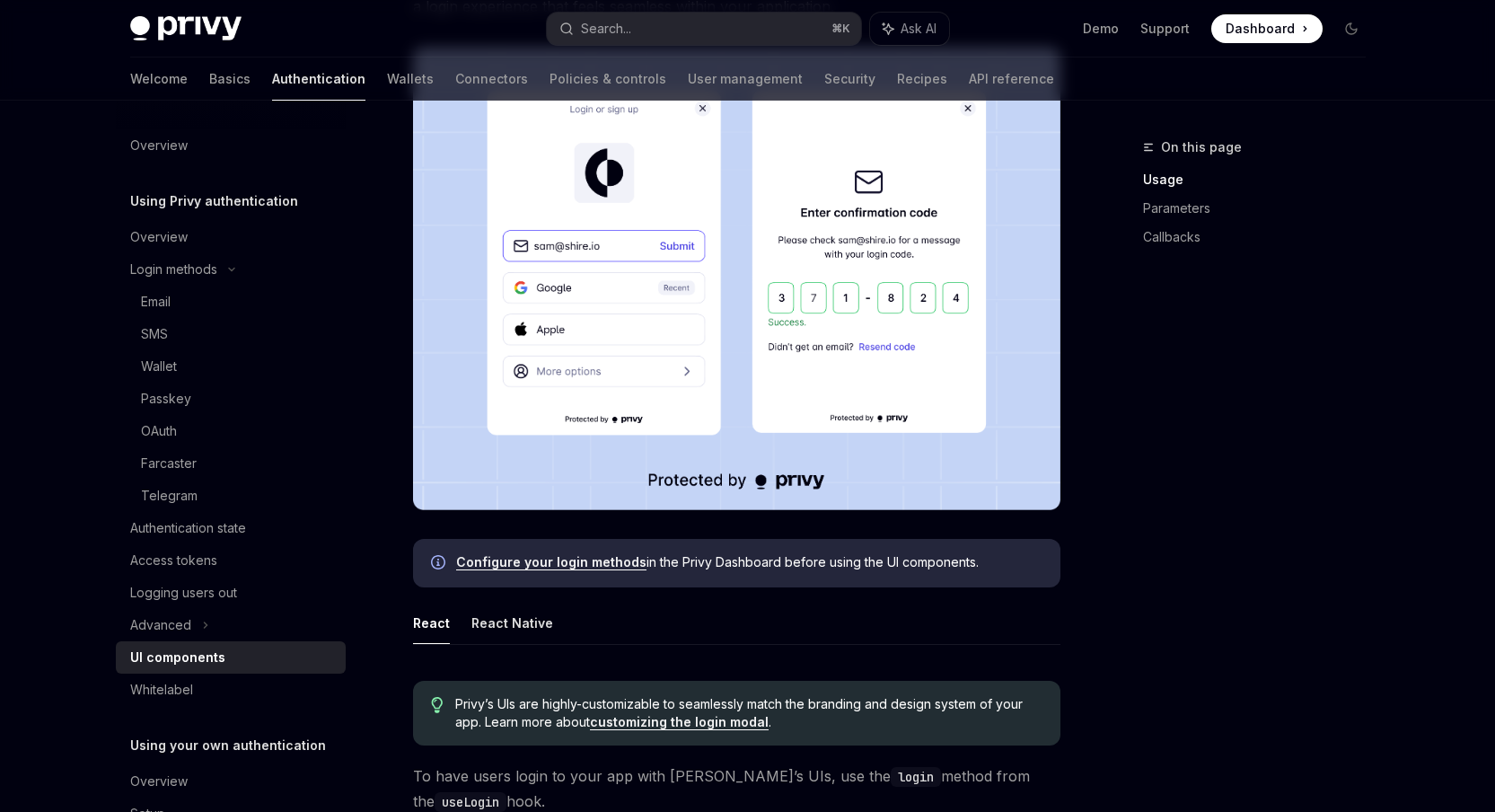
click at [558, 560] on link "Configure your login methods" at bounding box center [551, 562] width 191 height 16
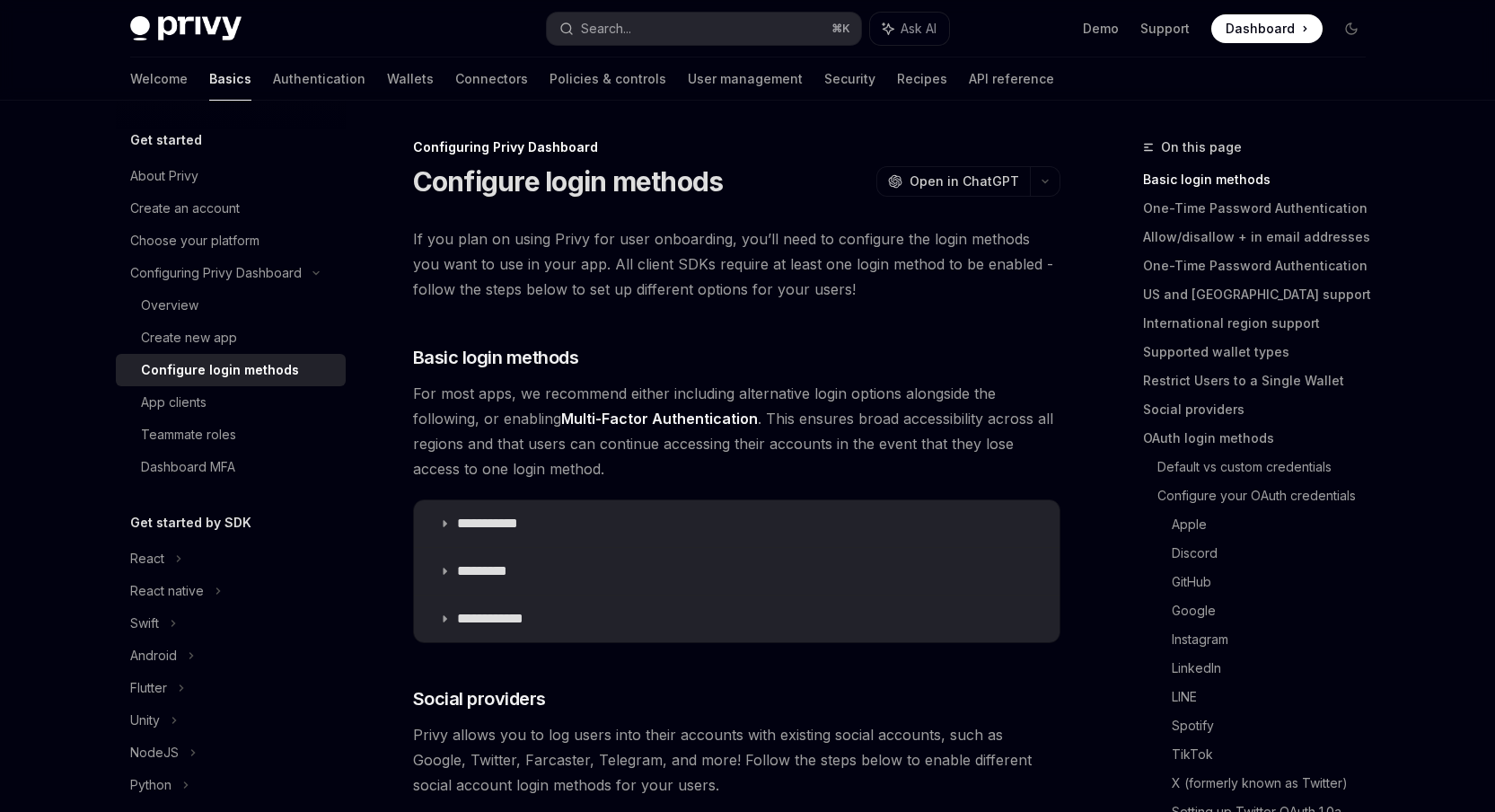
drag, startPoint x: 744, startPoint y: 471, endPoint x: 744, endPoint y: 488, distance: 17.0
click at [744, 471] on span "For most apps, we recommend either including alternative login options alongsid…" at bounding box center [736, 430] width 647 height 101
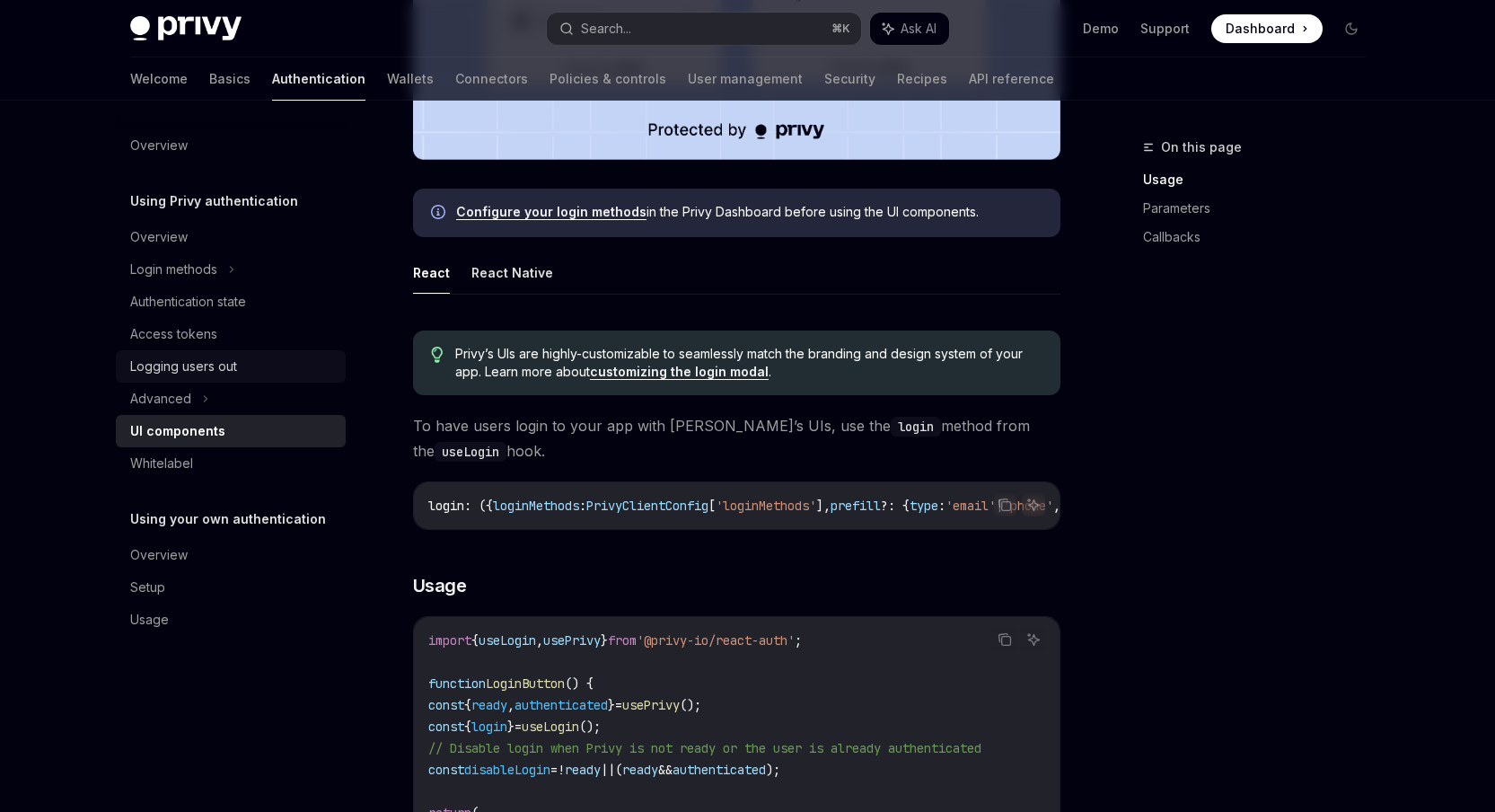
scroll to position [676, 0]
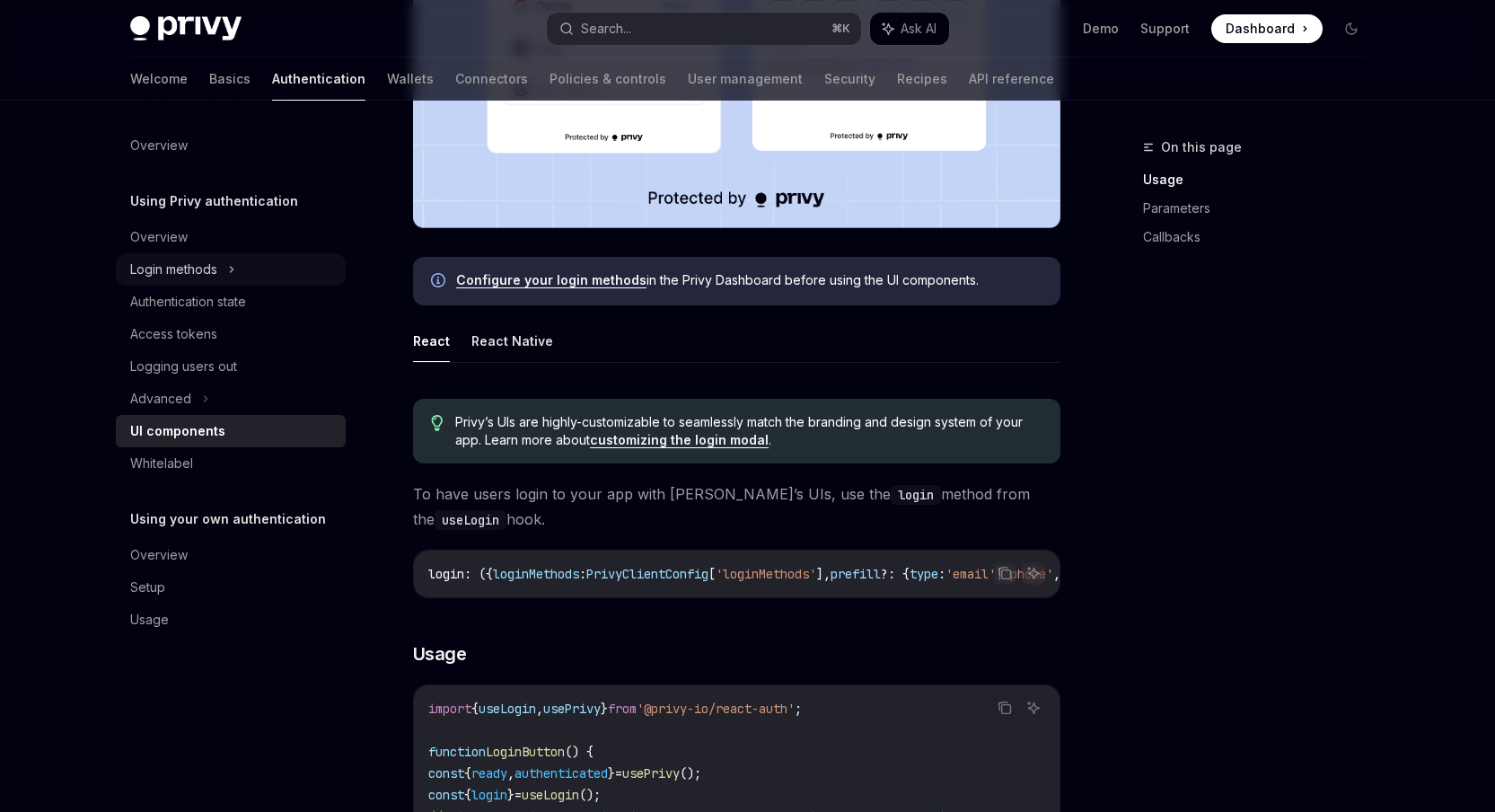
click at [229, 258] on div "Login methods" at bounding box center [231, 269] width 230 height 33
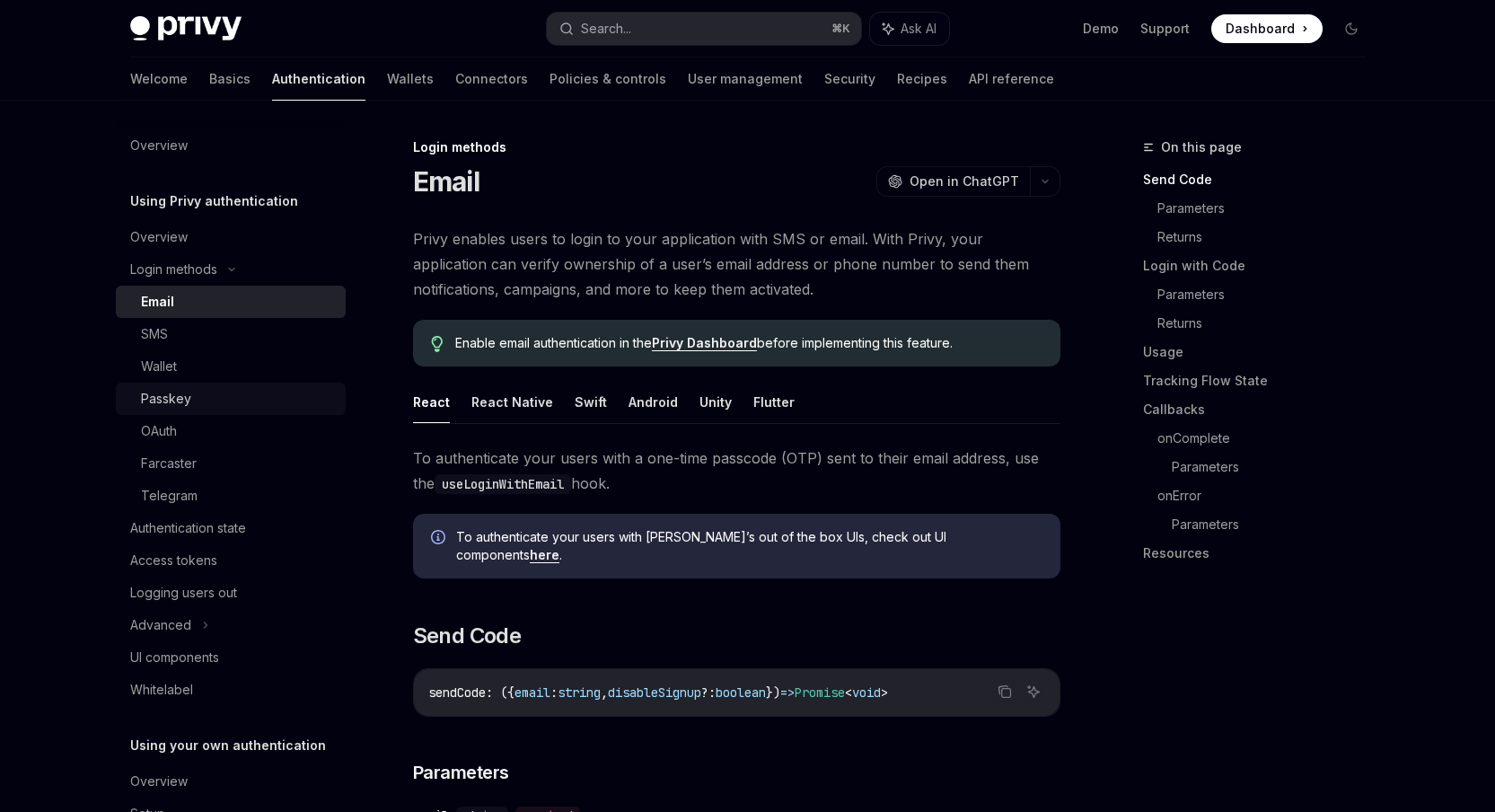
click at [247, 404] on div "Passkey" at bounding box center [238, 399] width 194 height 21
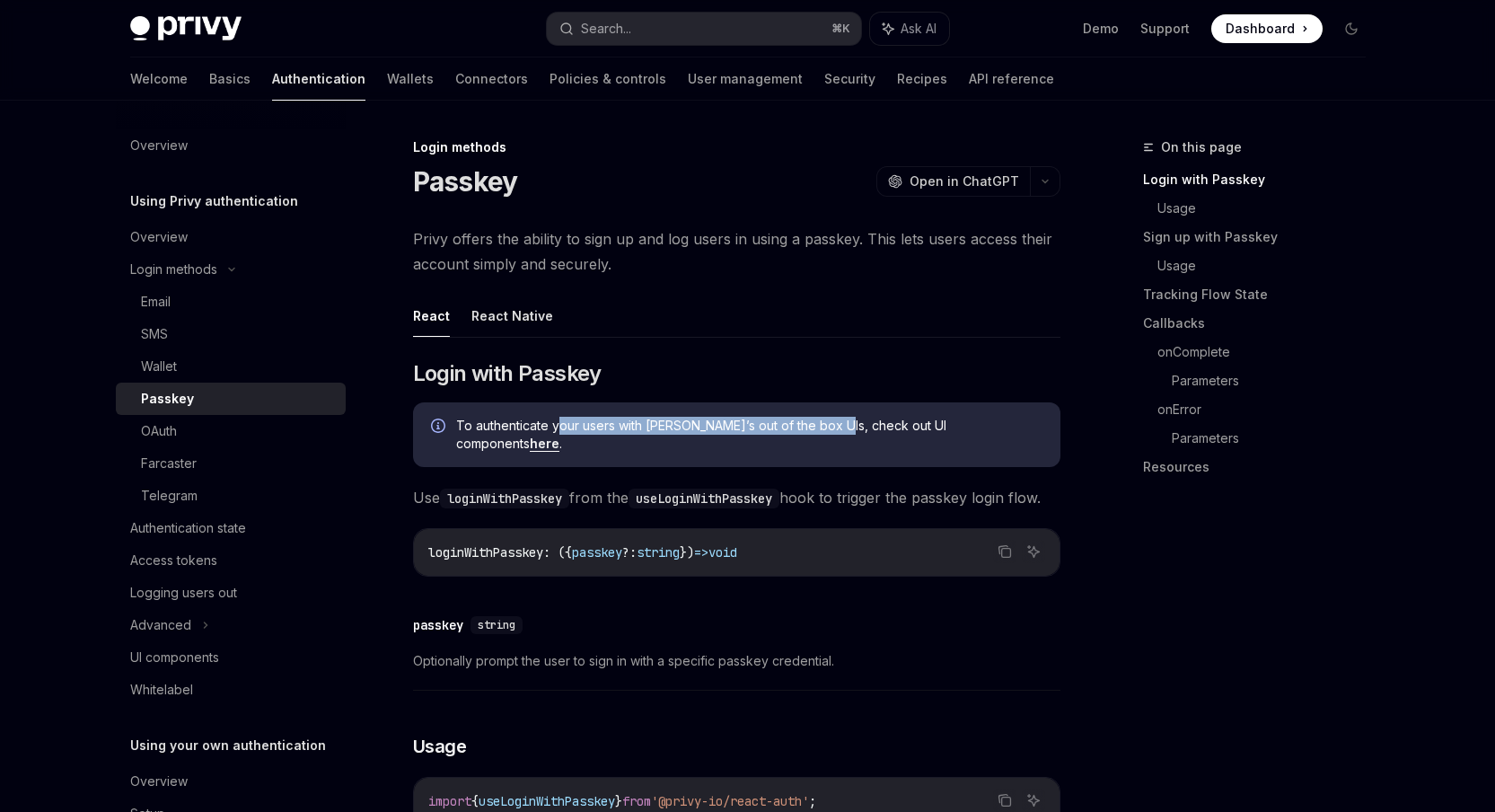
drag, startPoint x: 556, startPoint y: 418, endPoint x: 824, endPoint y: 427, distance: 268.2
click at [831, 424] on span "To authenticate your users with [PERSON_NAME]’s out of the box UIs, check out U…" at bounding box center [750, 434] width 587 height 35
click at [473, 444] on div "To authenticate your users with [PERSON_NAME]’s out of the box UIs, check out U…" at bounding box center [736, 434] width 647 height 64
drag, startPoint x: 491, startPoint y: 432, endPoint x: 571, endPoint y: 437, distance: 80.2
click at [567, 436] on div "To authenticate your users with [PERSON_NAME]’s out of the box UIs, check out U…" at bounding box center [736, 434] width 647 height 64
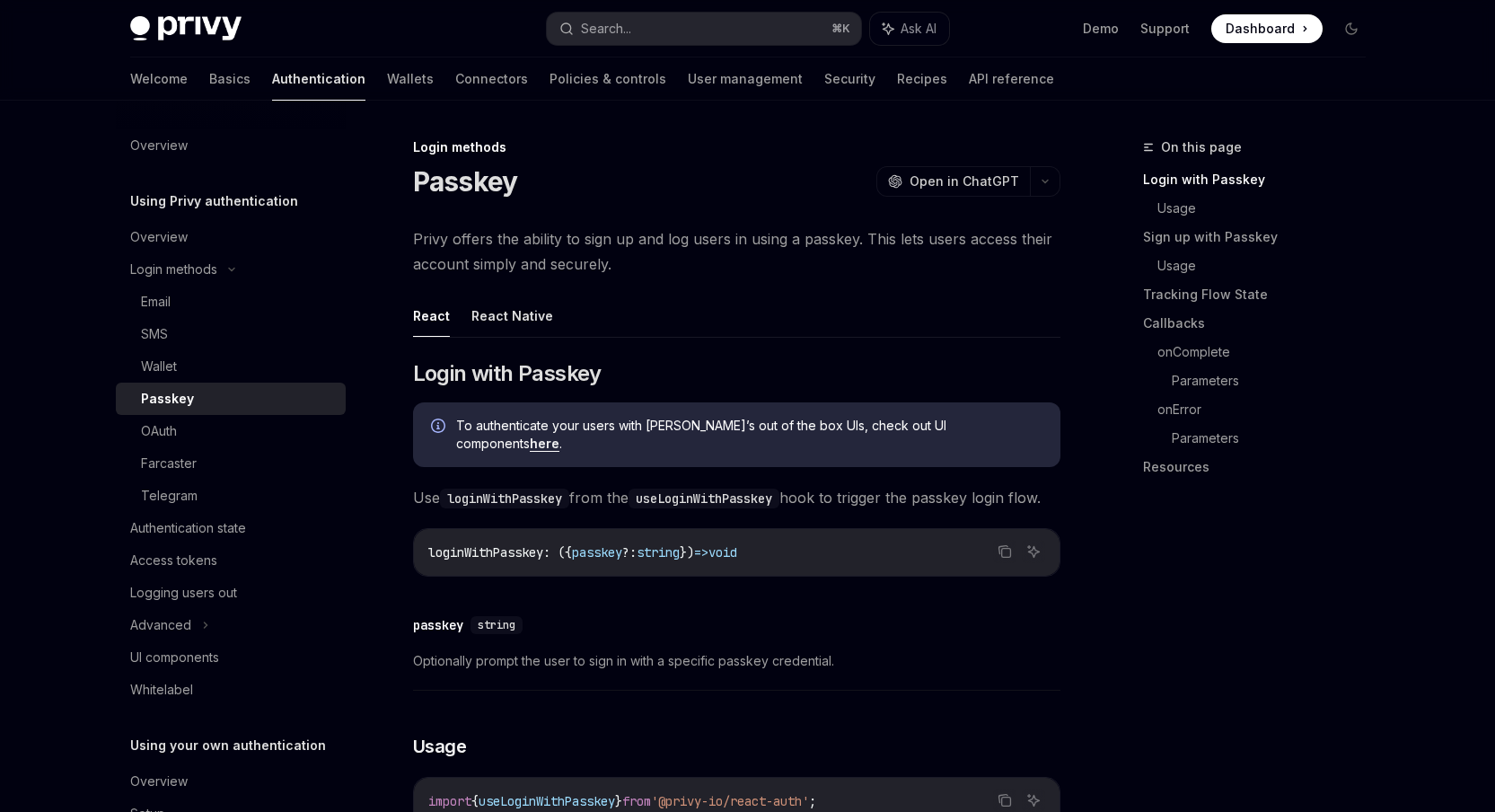
click at [549, 503] on span "Use loginWithPasskey from the useLoginWithPasskey hook to trigger the passkey l…" at bounding box center [736, 498] width 647 height 25
click at [684, 489] on code "useLoginWithPasskey" at bounding box center [704, 499] width 151 height 20
click at [687, 489] on code "useLoginWithPasskey" at bounding box center [704, 499] width 151 height 20
click at [711, 510] on span "Use loginWithPasskey from the useLoginWithPasskey hook to trigger the passkey l…" at bounding box center [736, 498] width 647 height 25
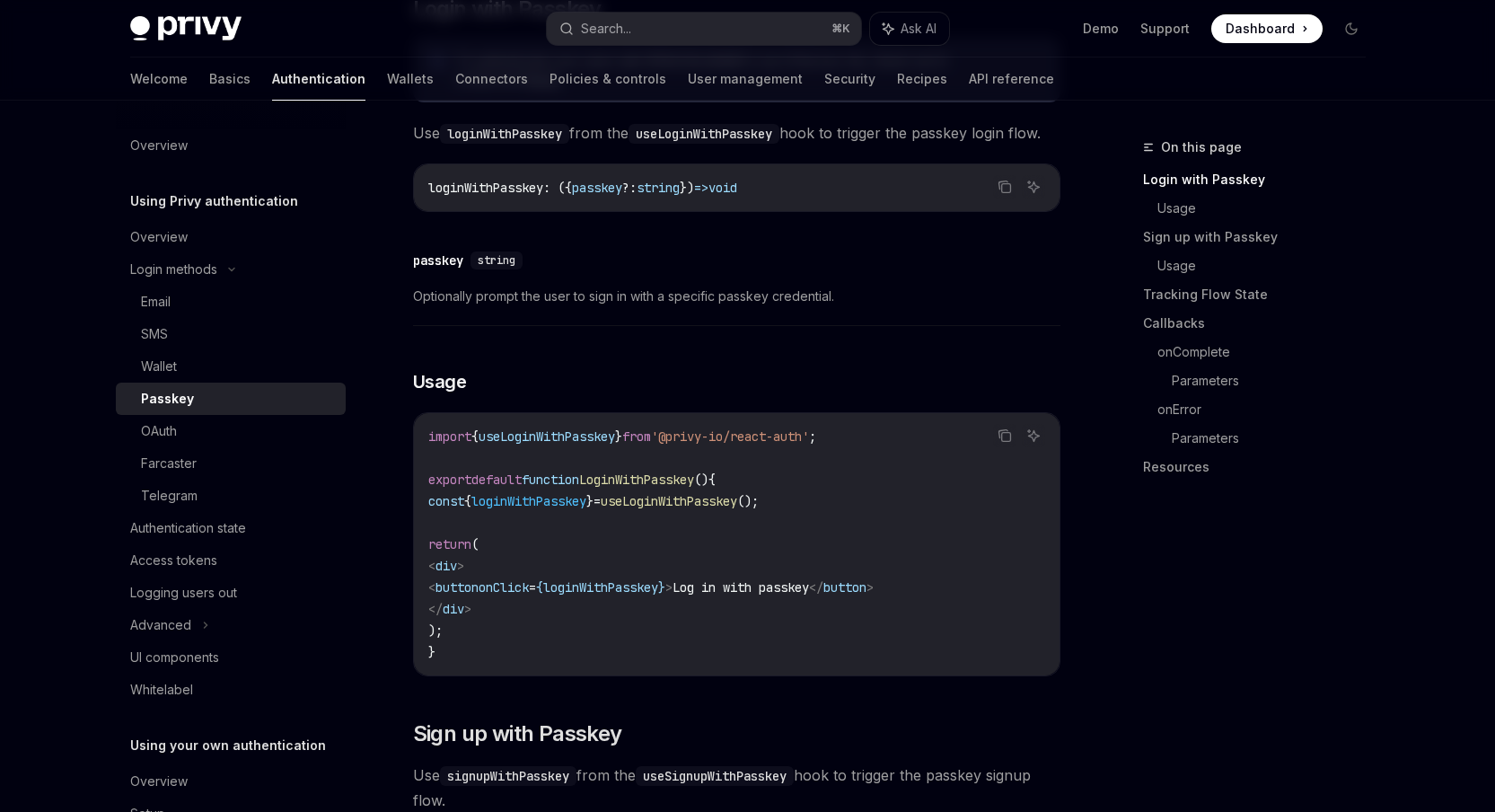
scroll to position [394, 0]
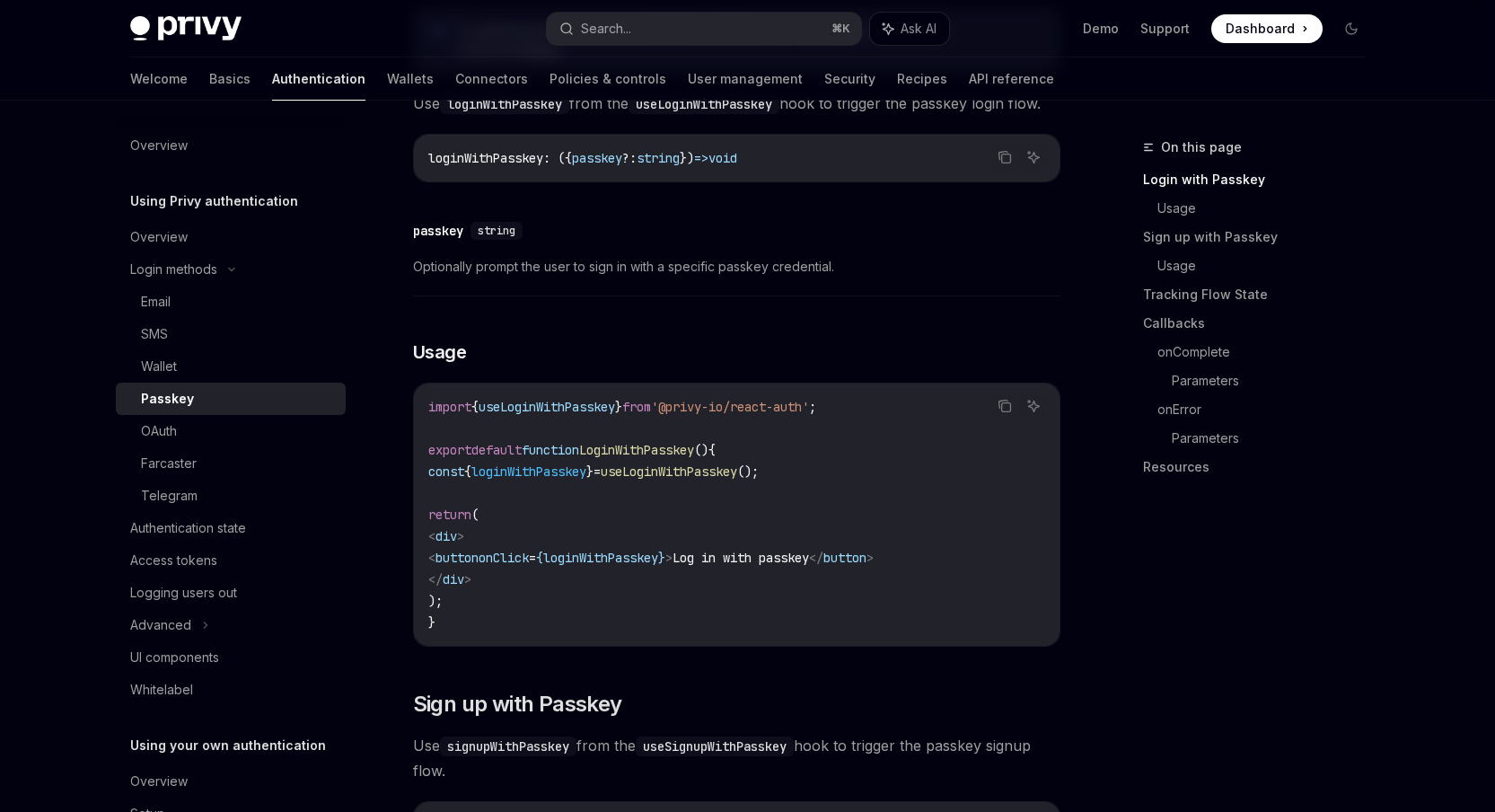
drag, startPoint x: 899, startPoint y: 431, endPoint x: 895, endPoint y: 451, distance: 20.4
click at [899, 431] on code "import { useLoginWithPasskey } from '@privy-io/react-auth' ; export default fun…" at bounding box center [736, 514] width 617 height 237
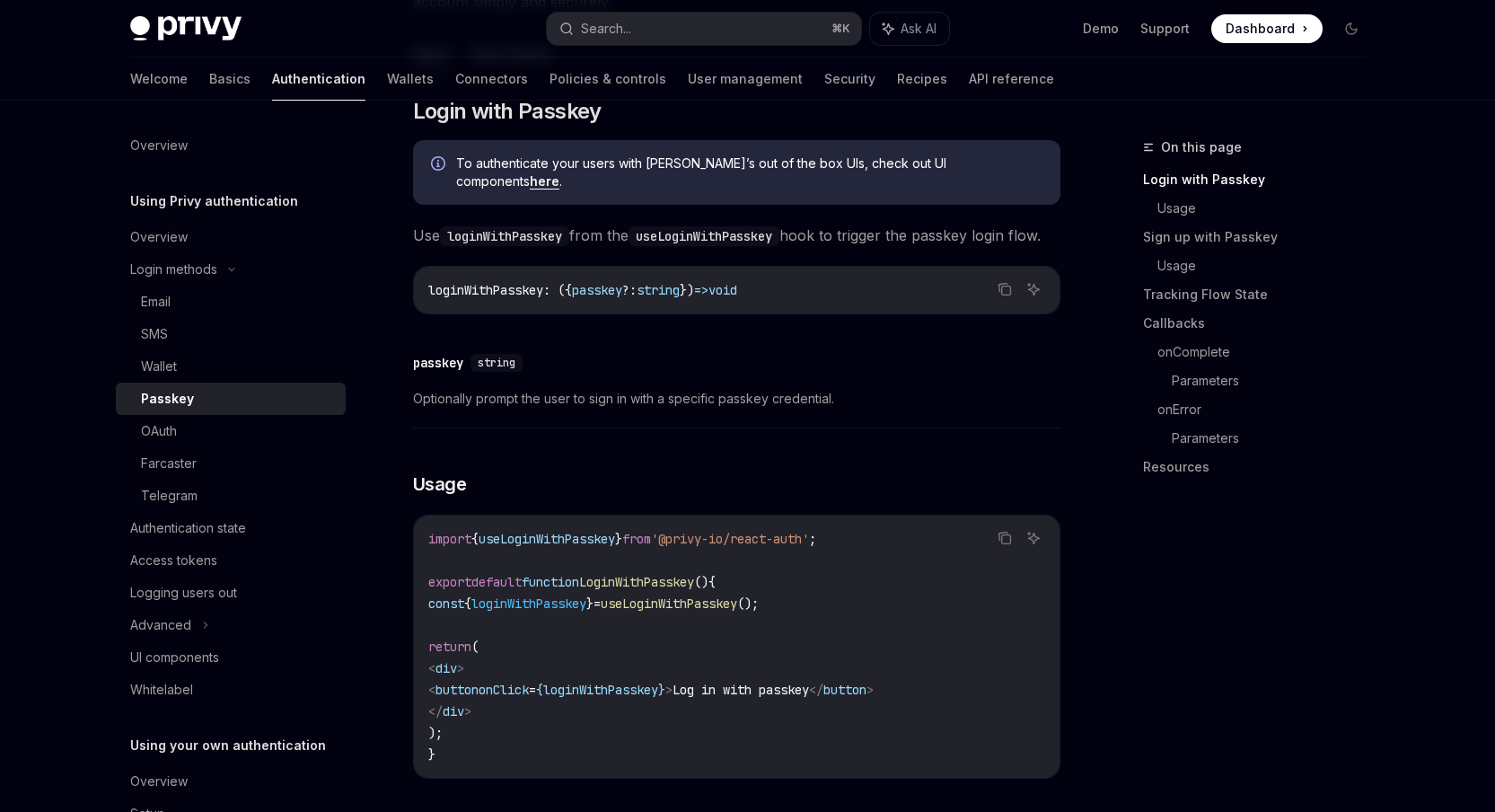
scroll to position [263, 0]
click at [731, 495] on h3 "​ Usage" at bounding box center [736, 483] width 647 height 25
drag, startPoint x: 723, startPoint y: 550, endPoint x: 859, endPoint y: 548, distance: 136.0
click at [809, 545] on span "'@privy-io/react-auth'" at bounding box center [730, 538] width 158 height 16
copy span "@privy-io/react-auth"
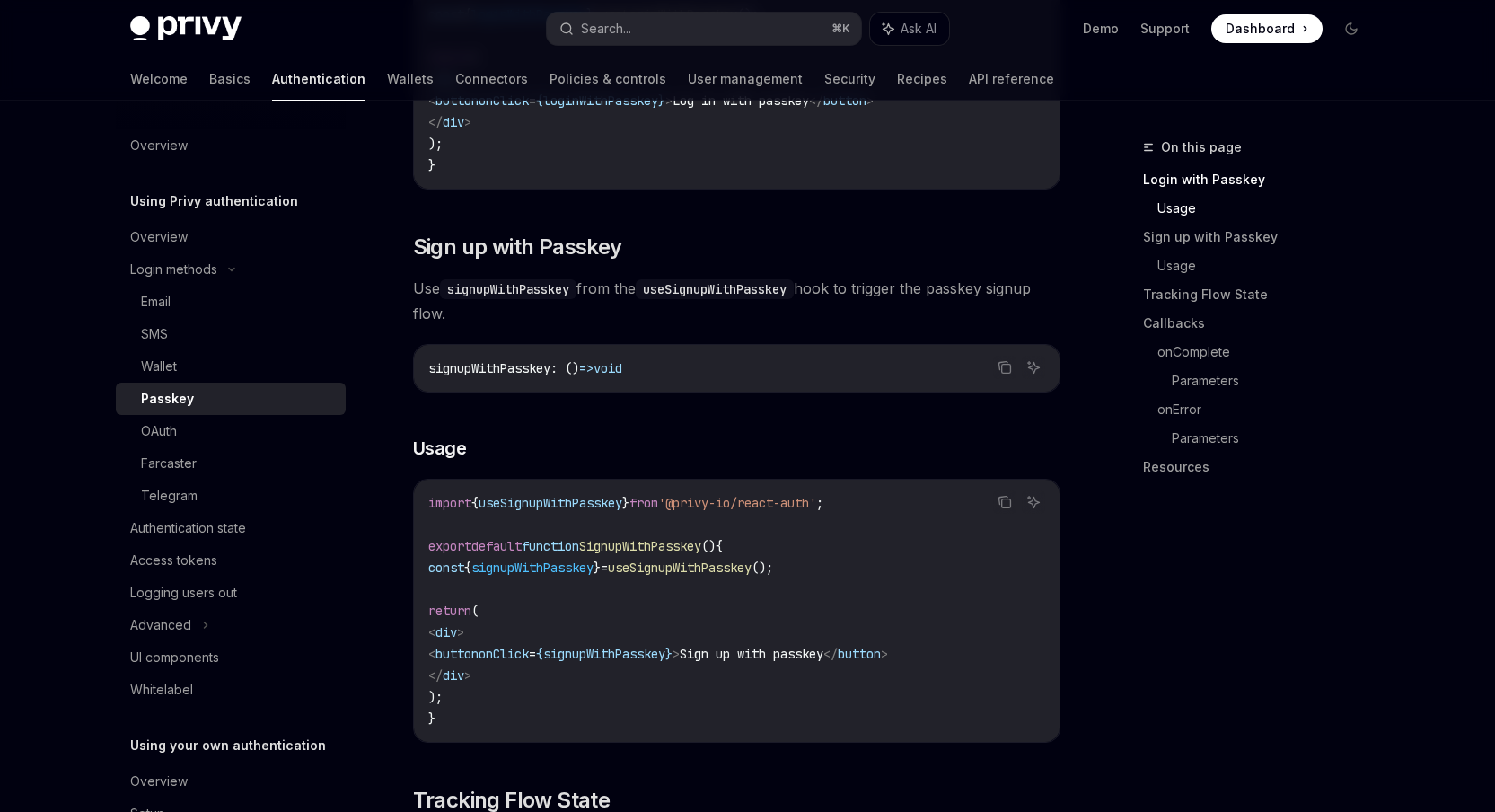
scroll to position [855, 0]
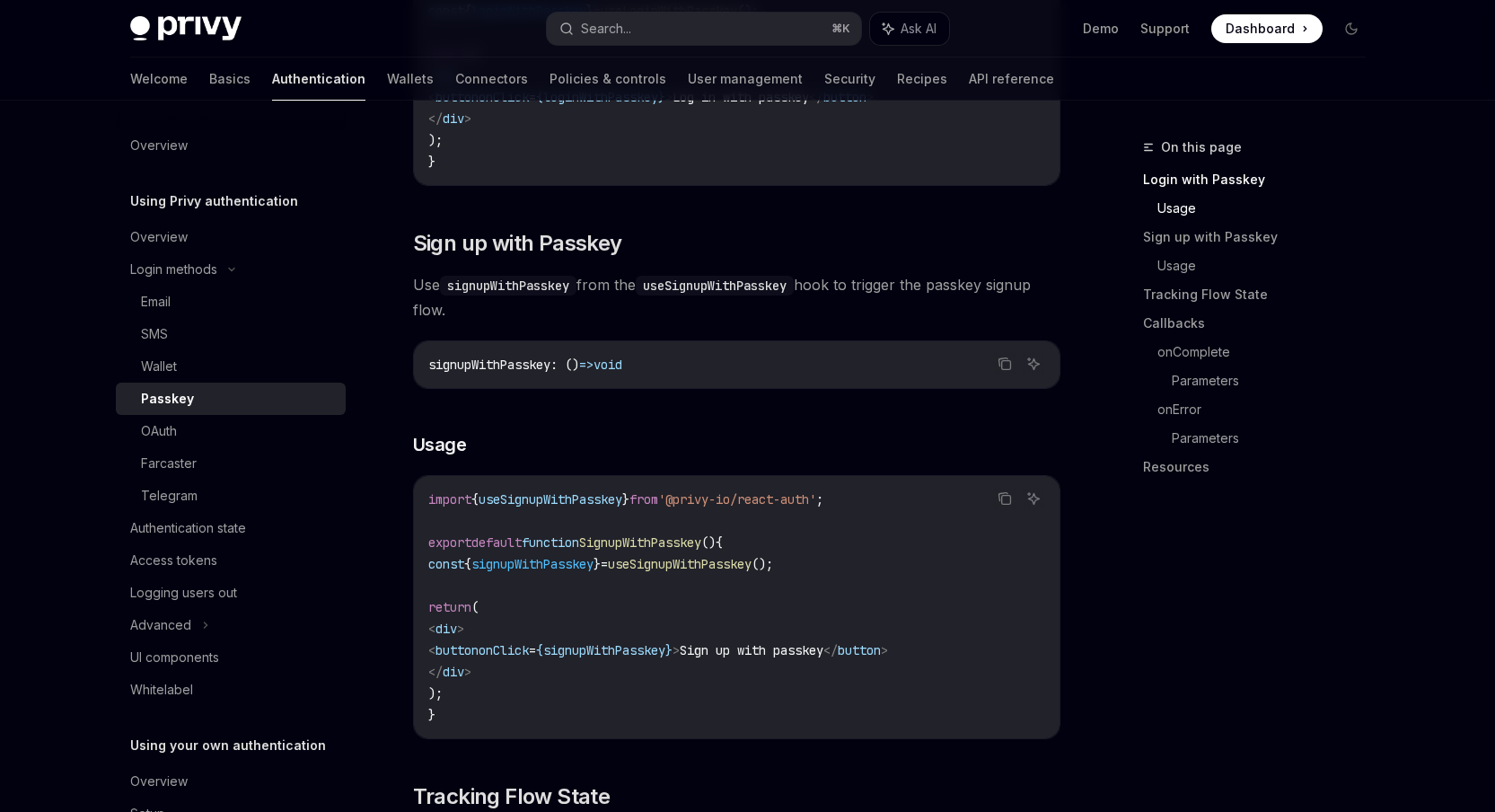
click at [594, 507] on span "useSignupWithPasskey" at bounding box center [550, 499] width 144 height 16
copy span "useSignupWithPasskey"
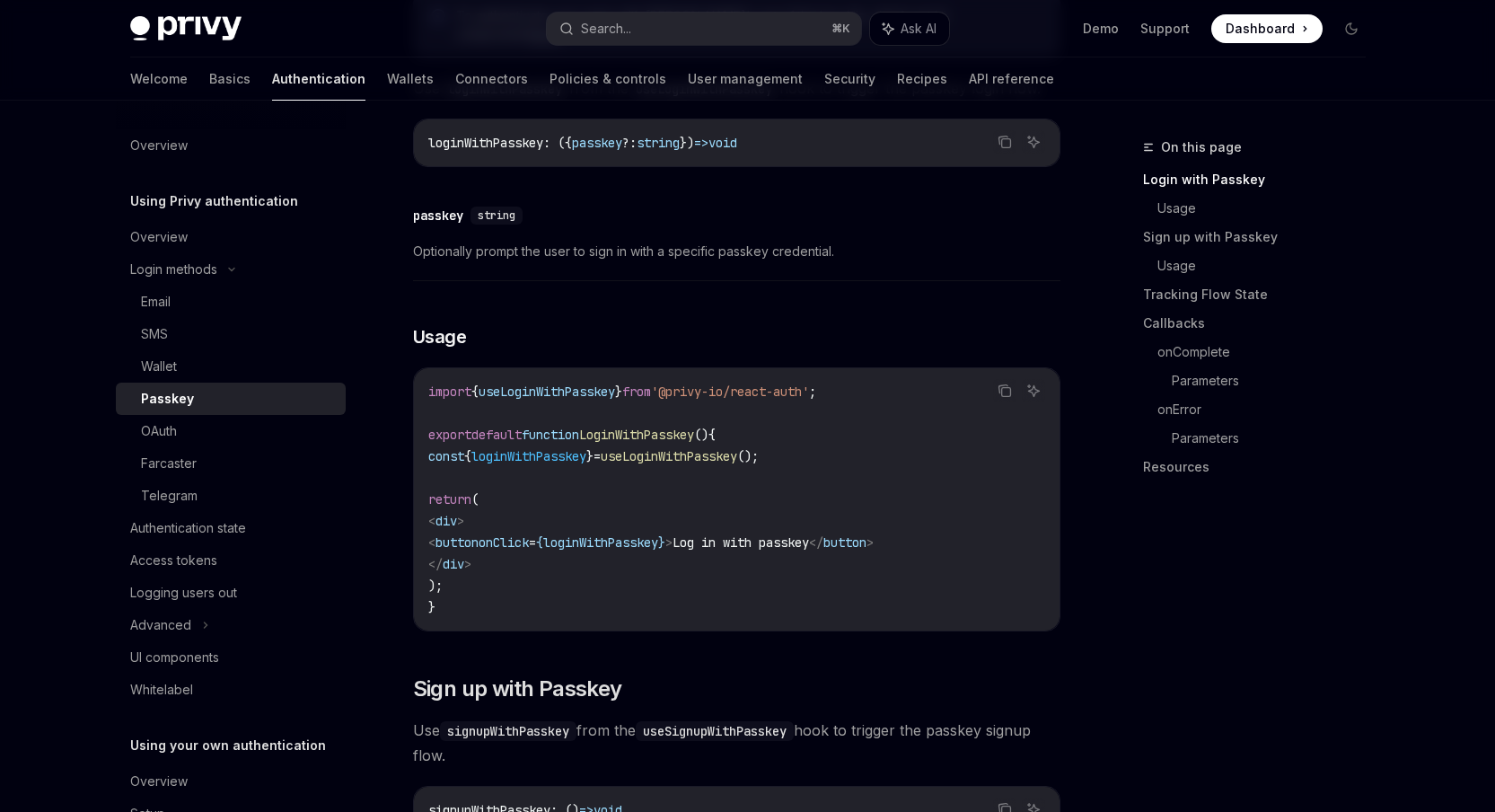
scroll to position [303, 0]
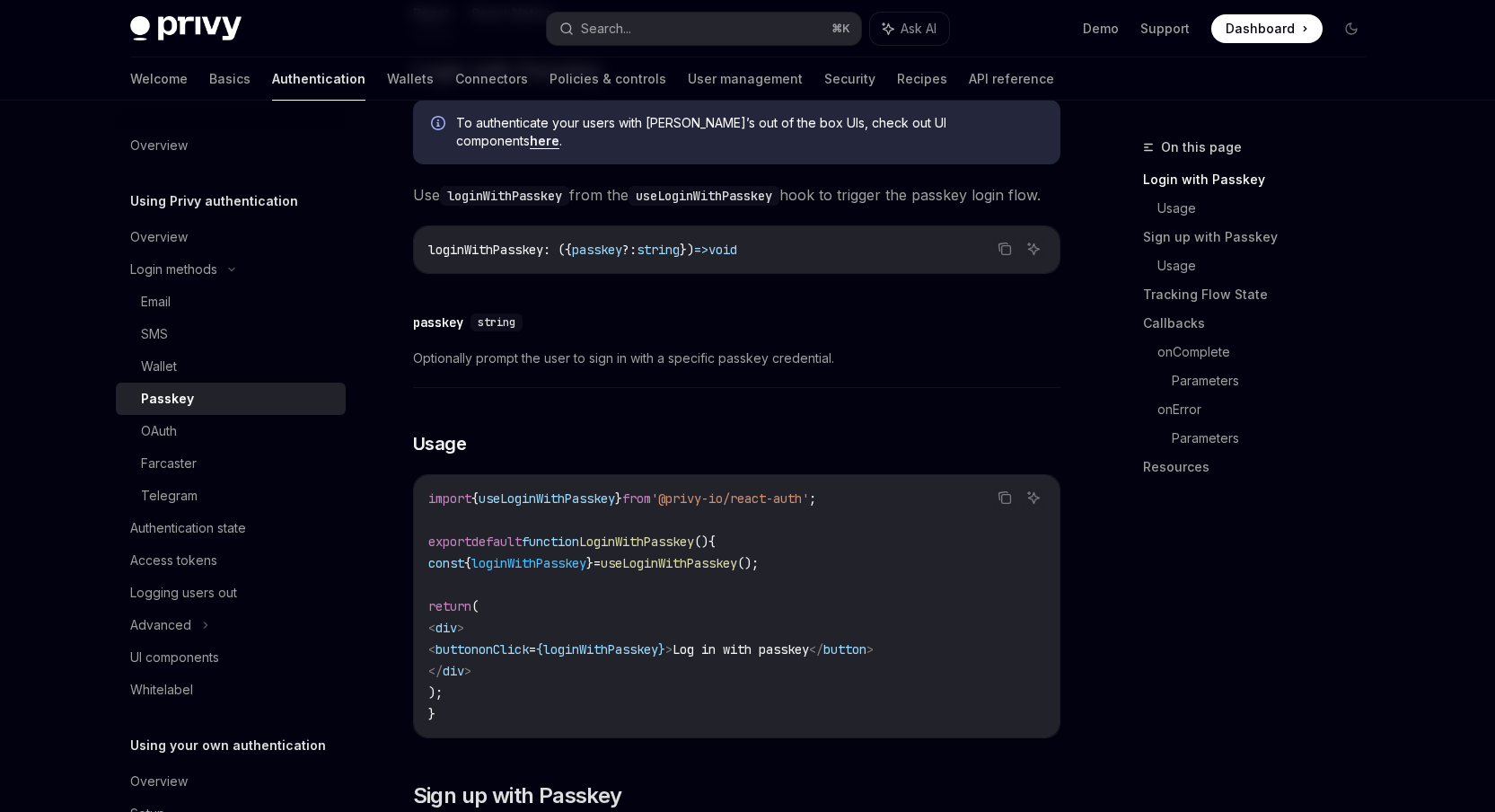
click at [544, 652] on span "{" at bounding box center [539, 649] width 7 height 16
click at [552, 506] on span "useLoginWithPasskey" at bounding box center [547, 498] width 136 height 16
copy span "useLoginWithPasskey"
drag, startPoint x: 891, startPoint y: 507, endPoint x: 426, endPoint y: 493, distance: 465.2
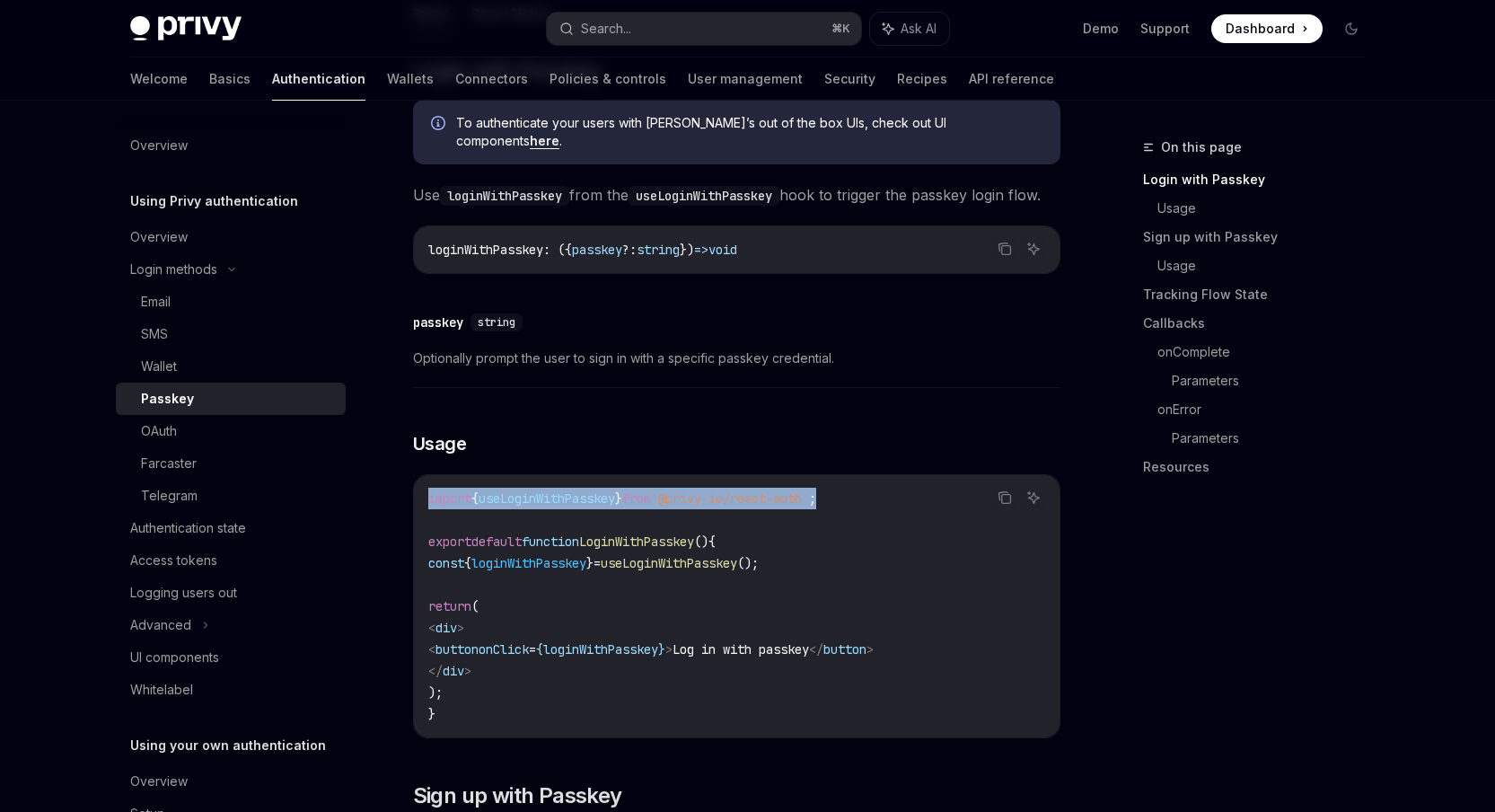
click at [426, 493] on div "import { useLoginWithPasskey } from '@privy-io/react-auth' ; export default fun…" at bounding box center [736, 605] width 645 height 262
copy span "import { useLoginWithPasskey } from '@privy-io/react-auth' ;"
click at [778, 623] on code "import { useLoginWithPasskey } from '@privy-io/react-auth' ; export default fun…" at bounding box center [736, 606] width 617 height 237
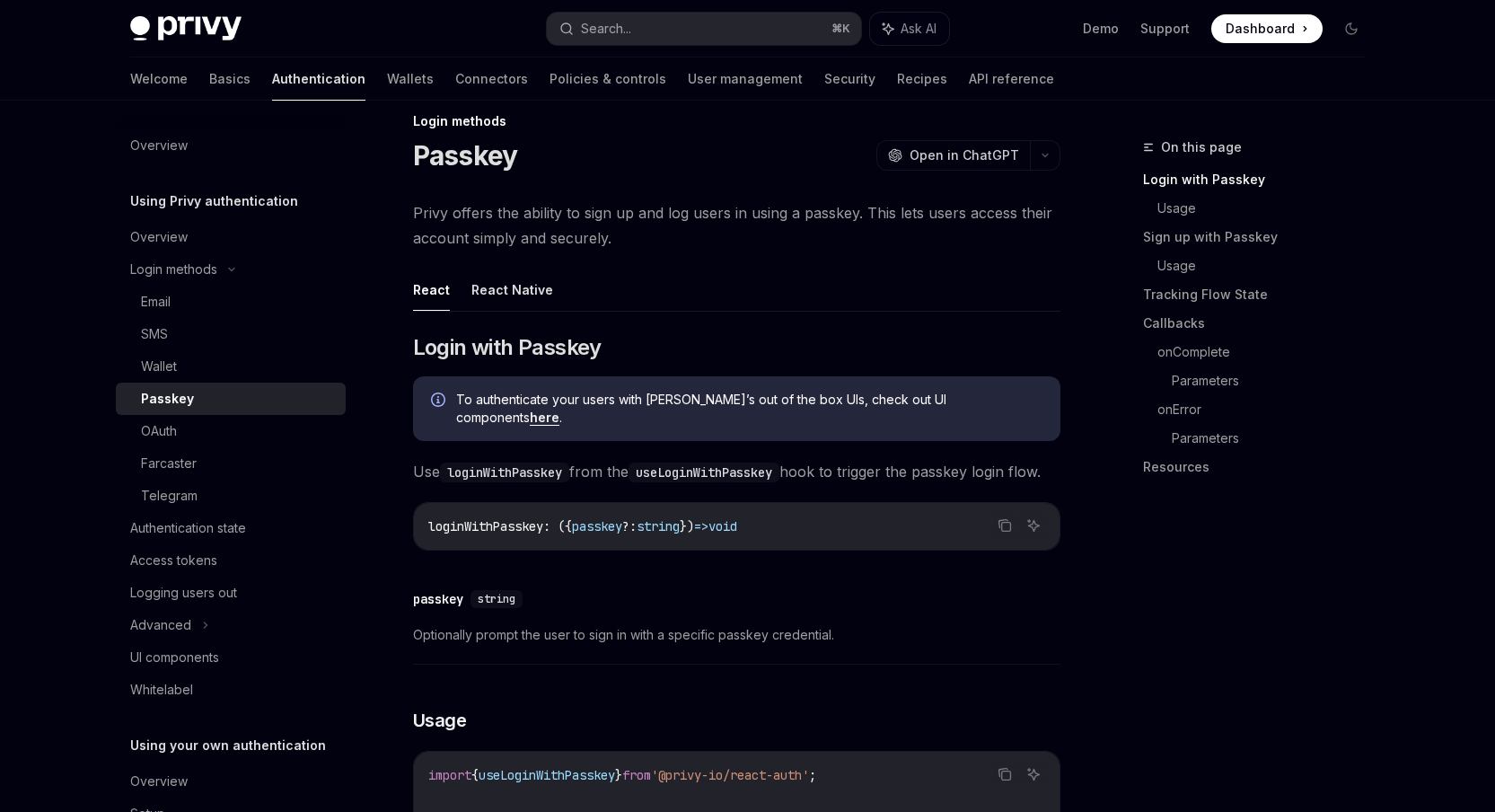
scroll to position [0, 0]
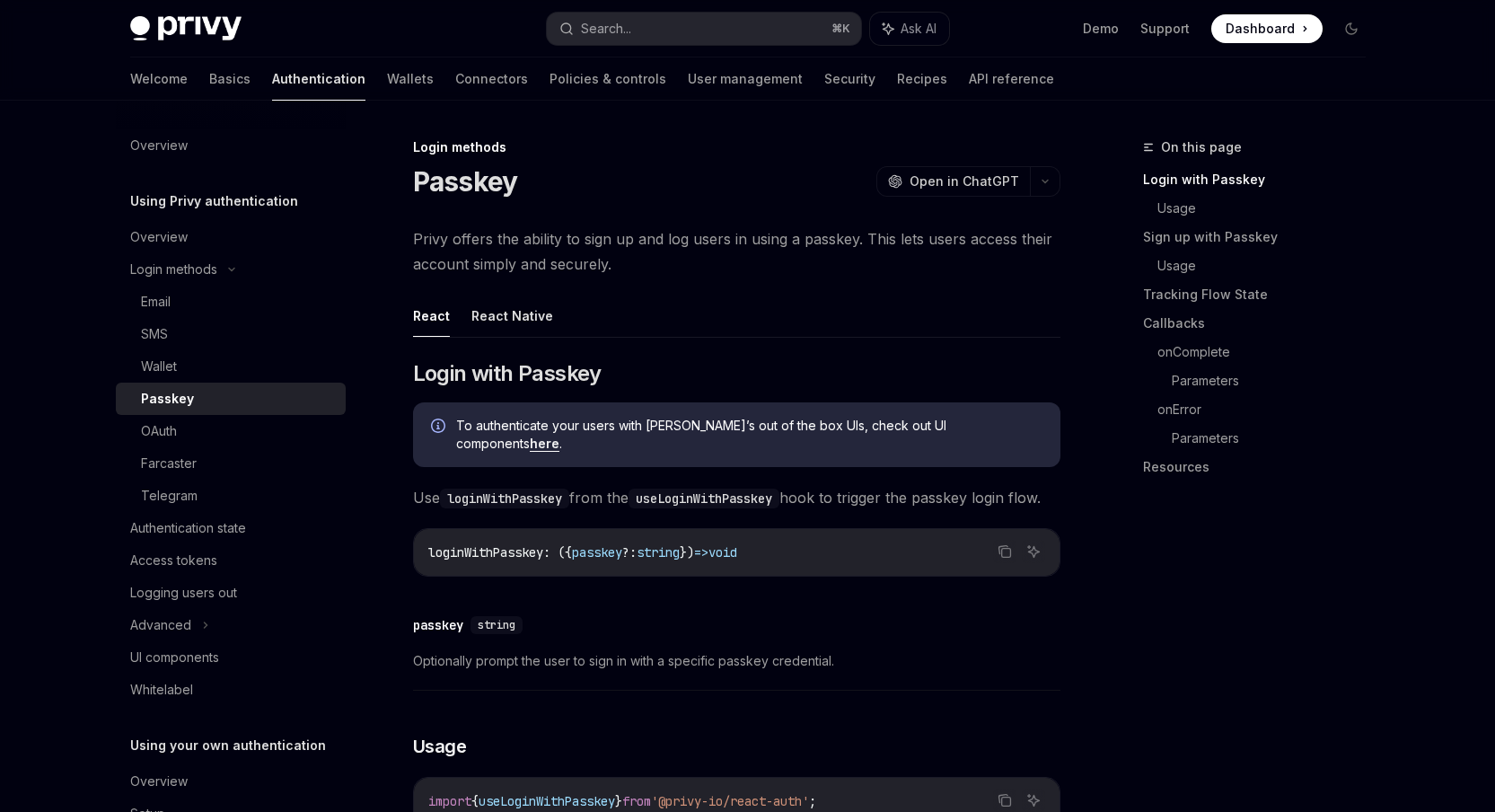
click at [269, 205] on h5 "Using Privy authentication" at bounding box center [214, 201] width 168 height 21
click at [142, 233] on div "Overview" at bounding box center [159, 237] width 58 height 21
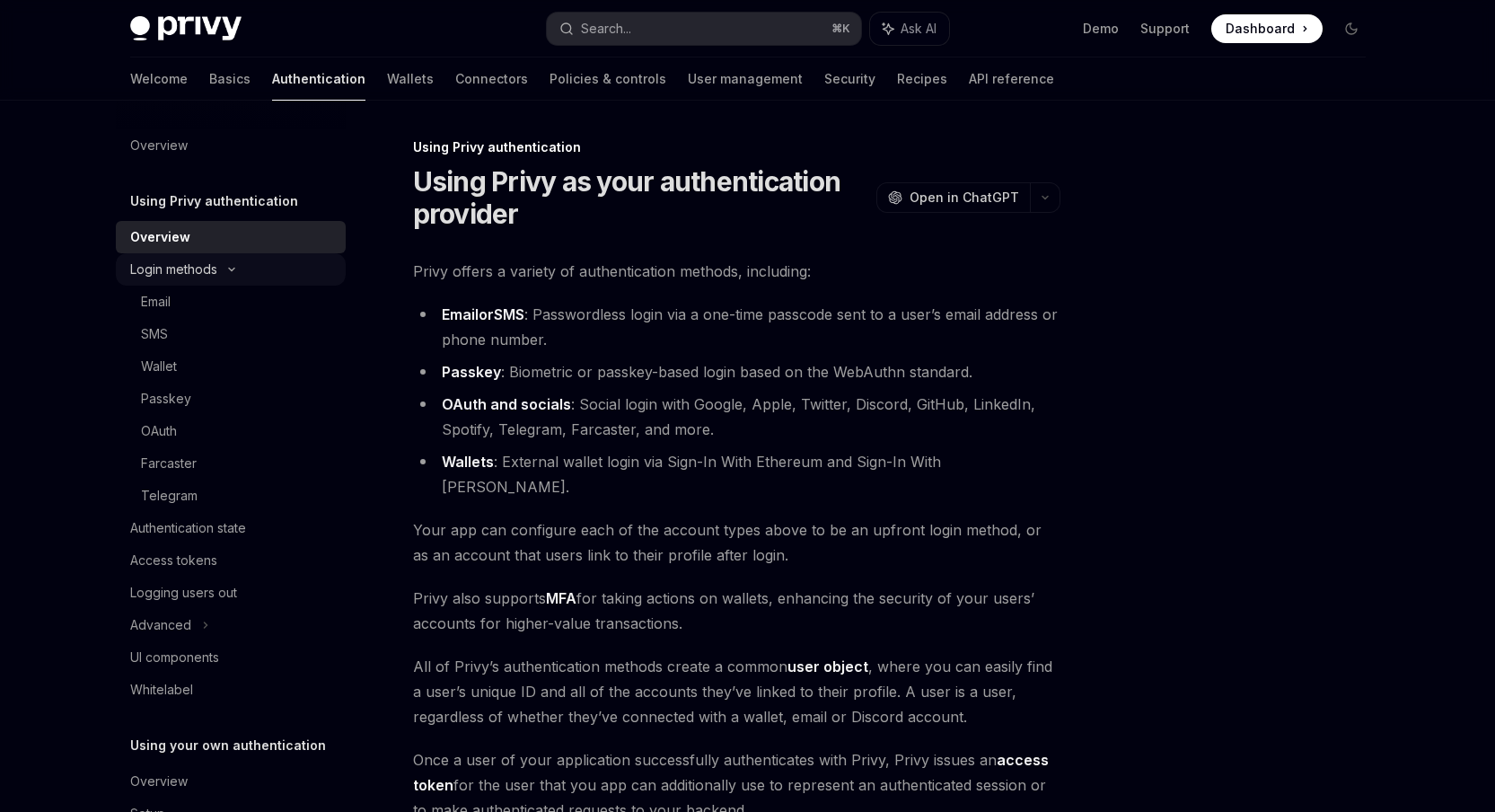
click at [218, 276] on div "Login methods" at bounding box center [231, 269] width 230 height 33
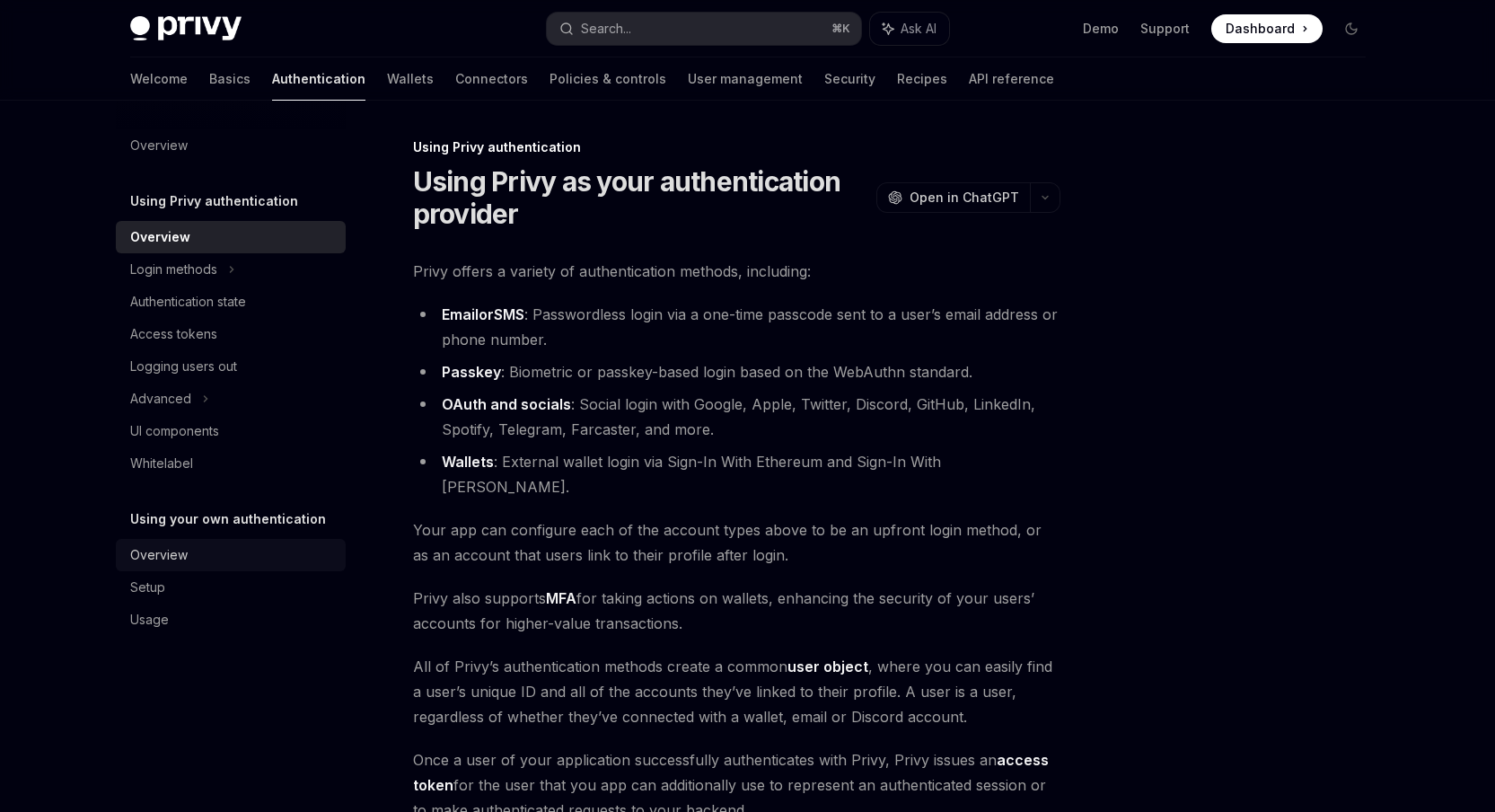
click at [192, 547] on div "Overview" at bounding box center [233, 555] width 205 height 21
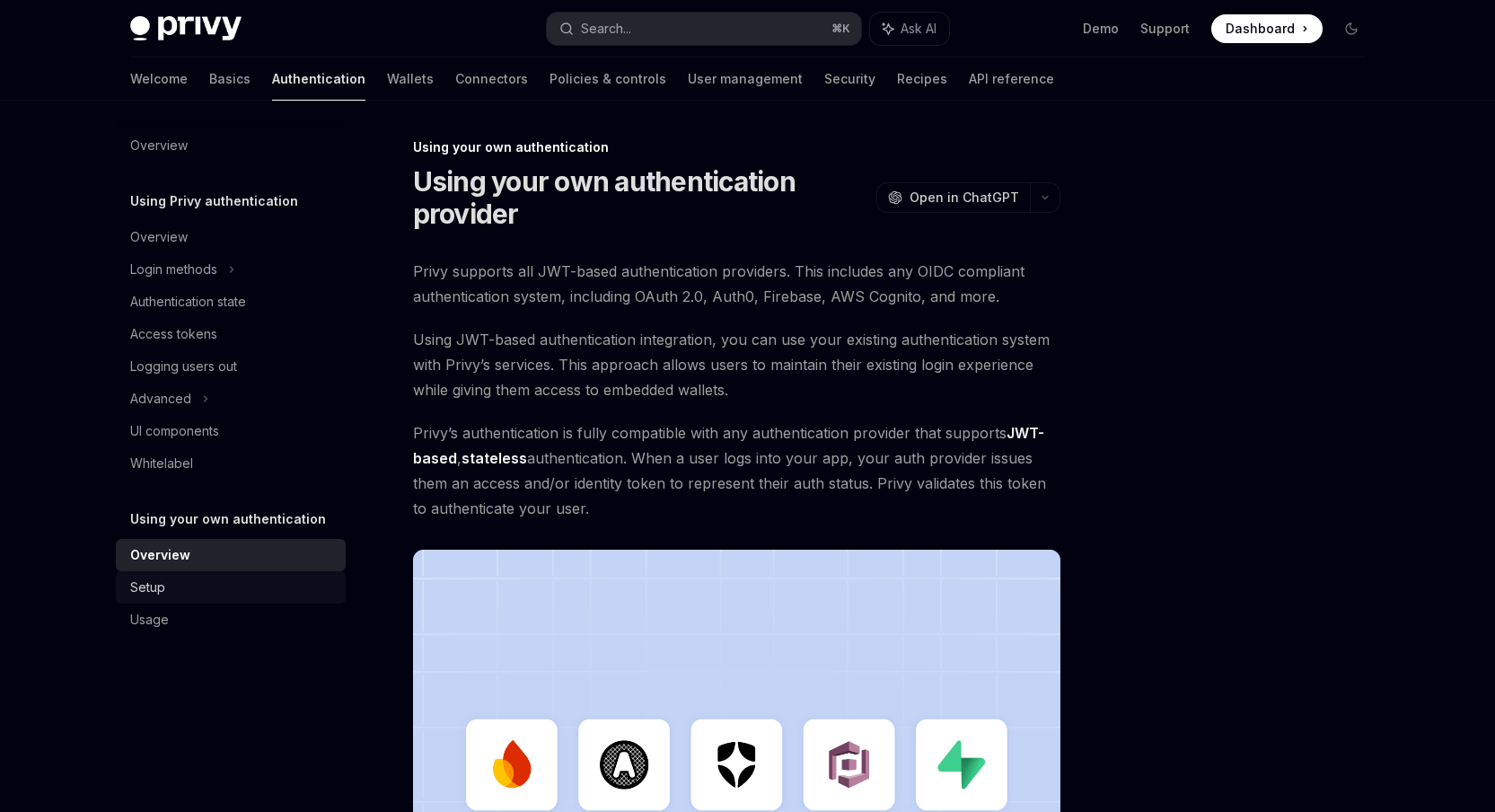
click at [164, 583] on div "Setup" at bounding box center [233, 587] width 205 height 21
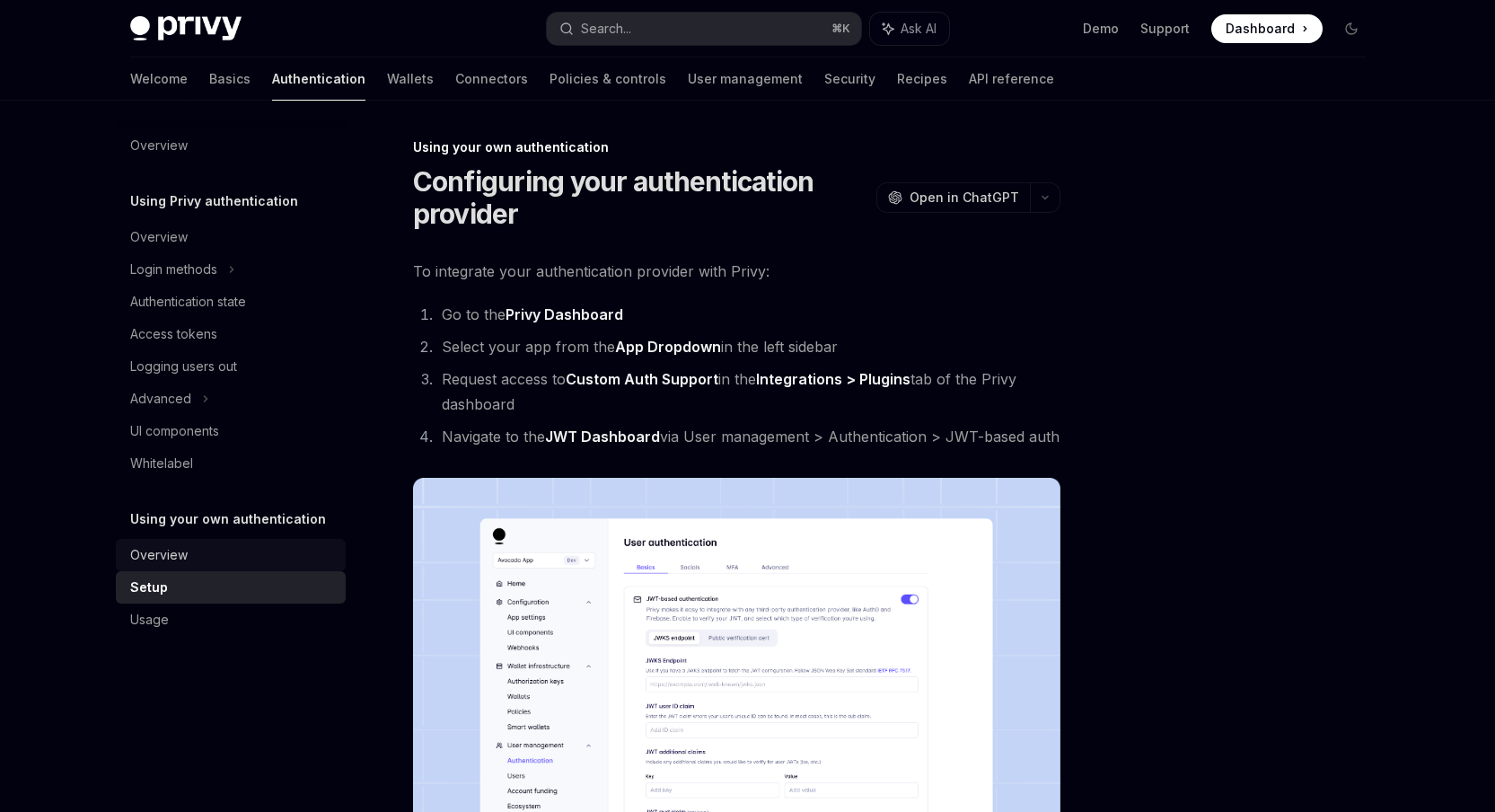
click at [192, 559] on div "Overview" at bounding box center [233, 555] width 205 height 21
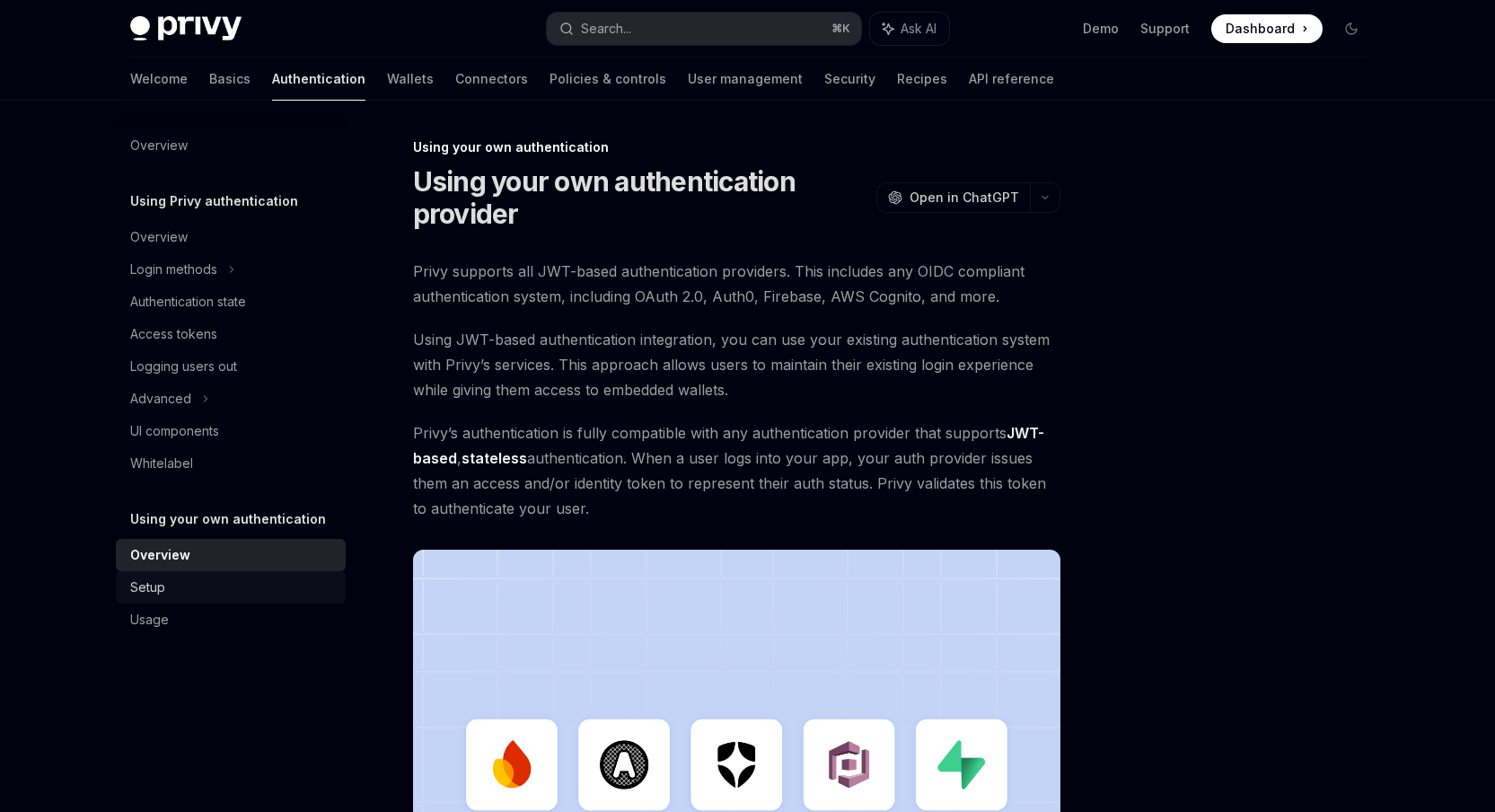
click at [165, 574] on link "Setup" at bounding box center [231, 588] width 230 height 33
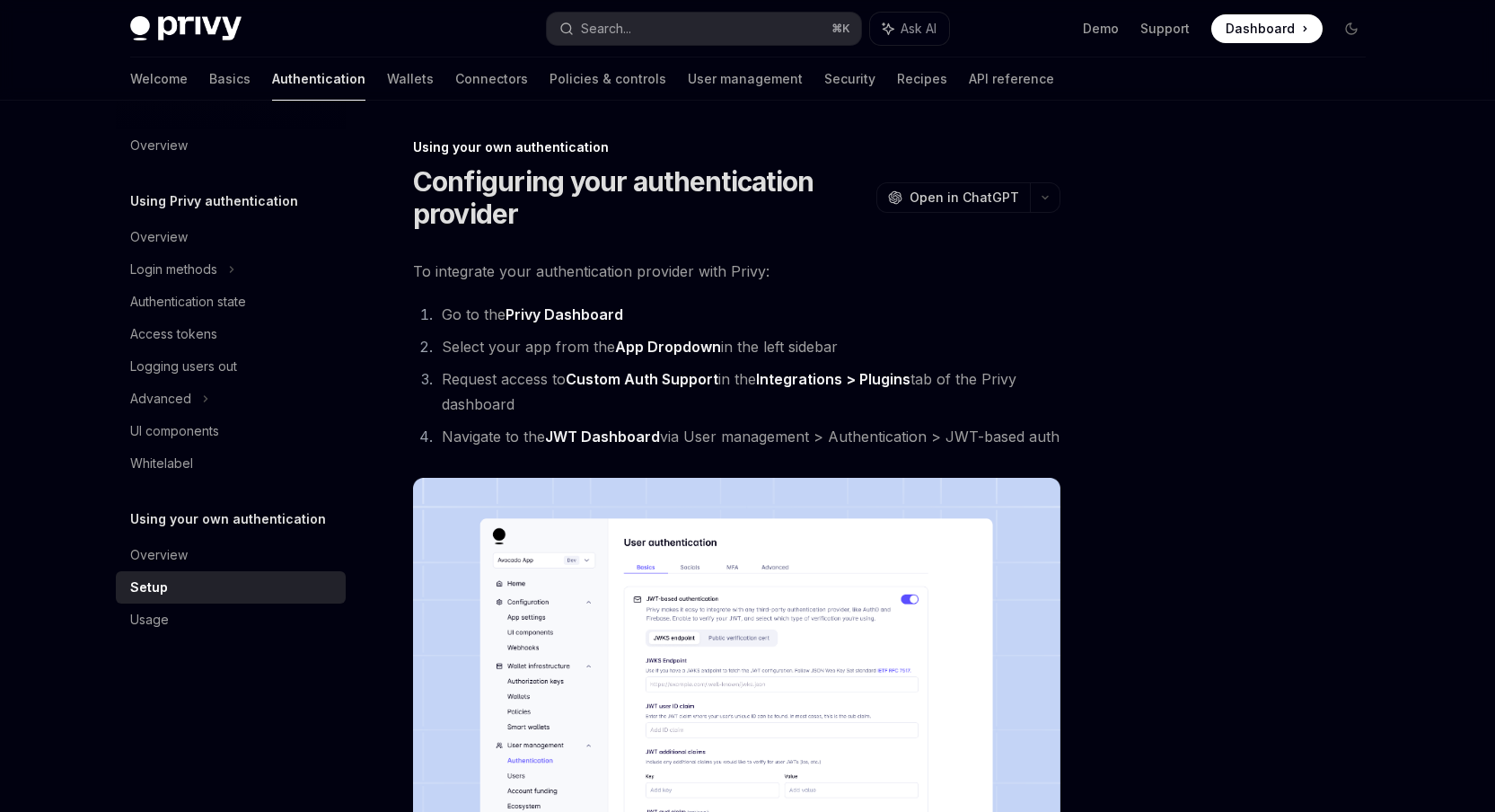
click at [160, 571] on link "Setup" at bounding box center [231, 588] width 230 height 33
click at [169, 563] on div "Overview" at bounding box center [159, 555] width 58 height 21
type textarea "*"
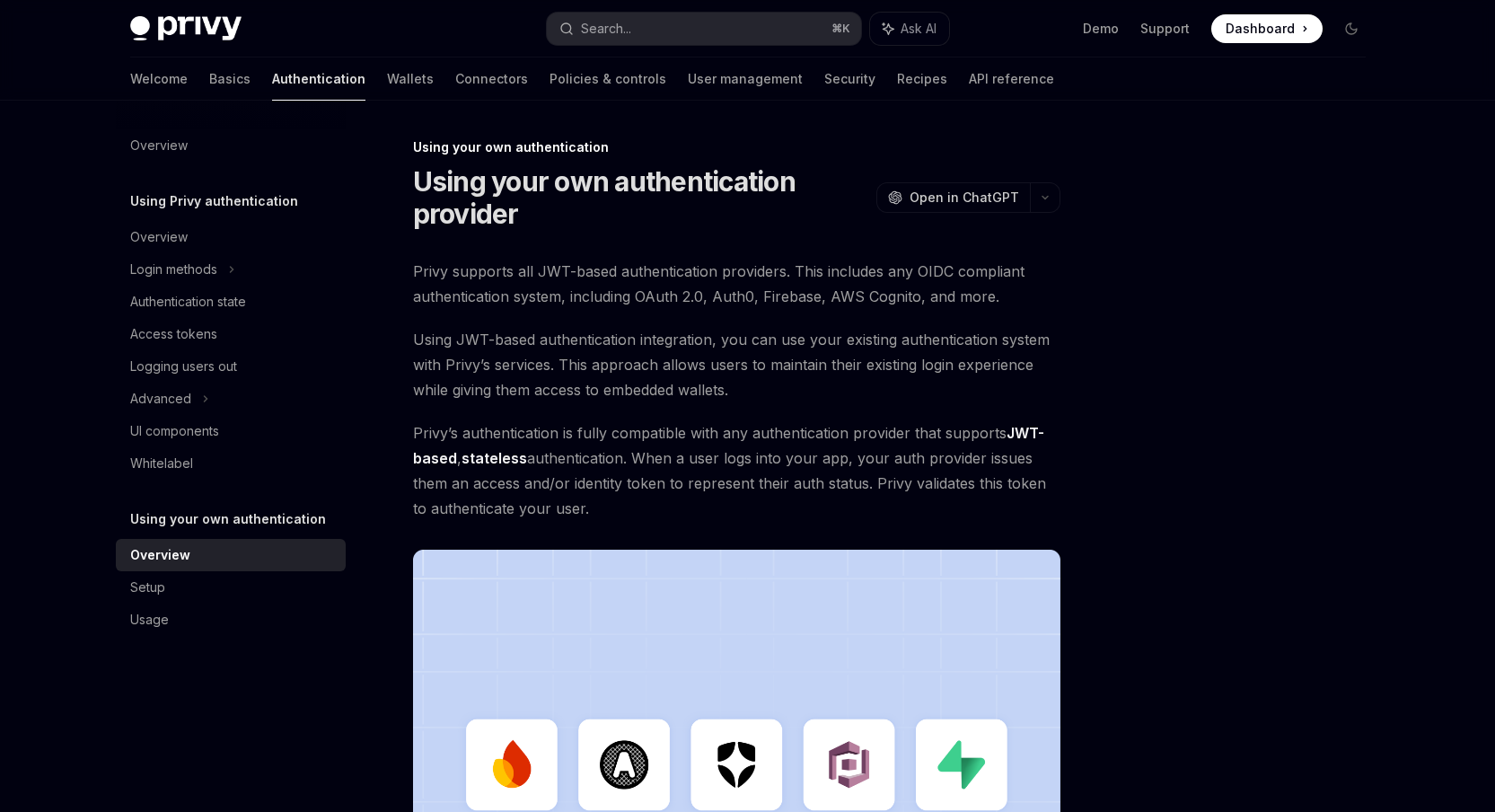
click at [1276, 588] on div at bounding box center [1244, 474] width 273 height 675
click at [1175, 193] on div at bounding box center [1244, 474] width 273 height 675
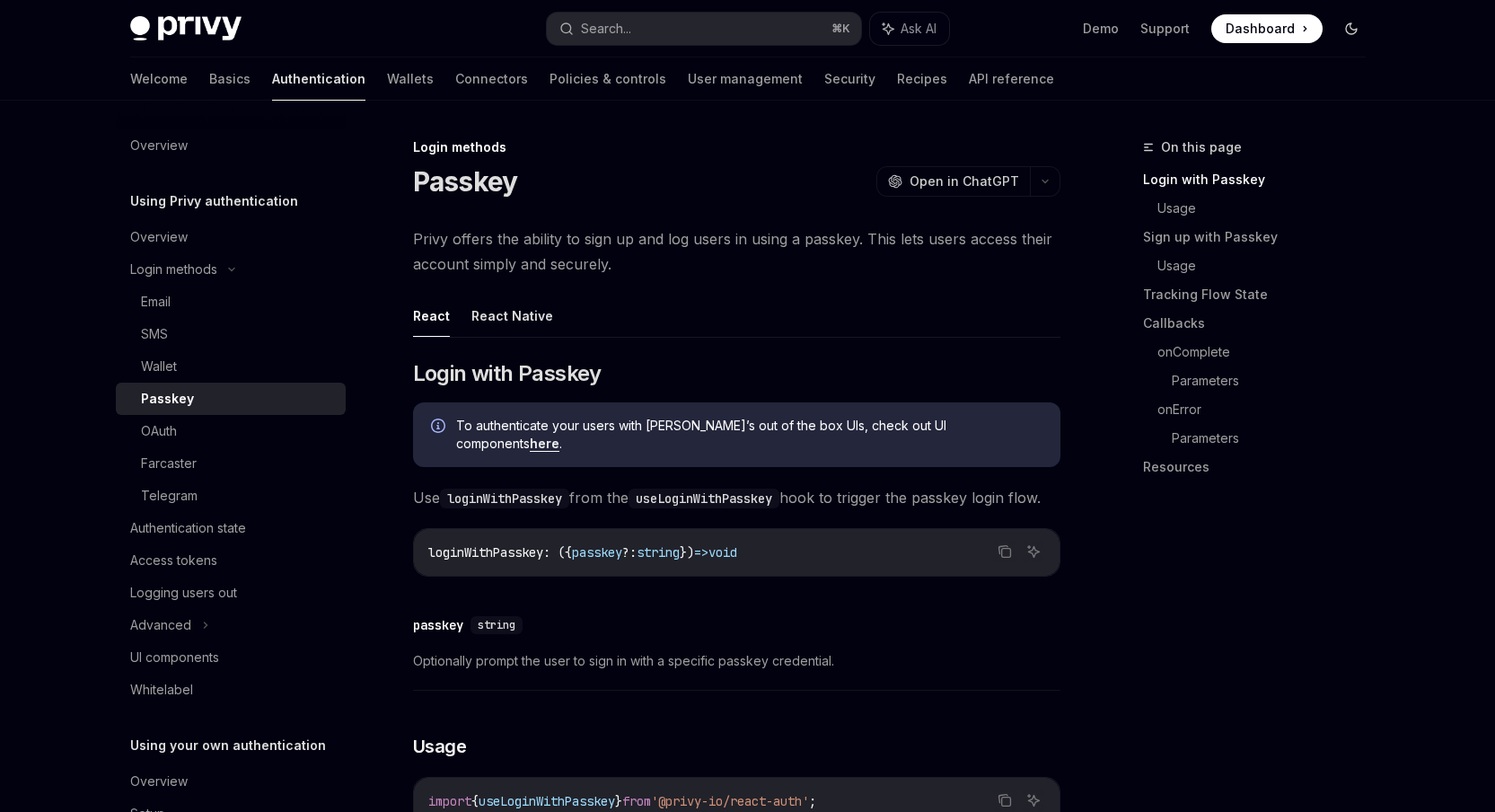
click at [1339, 31] on button "Toggle dark mode" at bounding box center [1352, 29] width 29 height 29
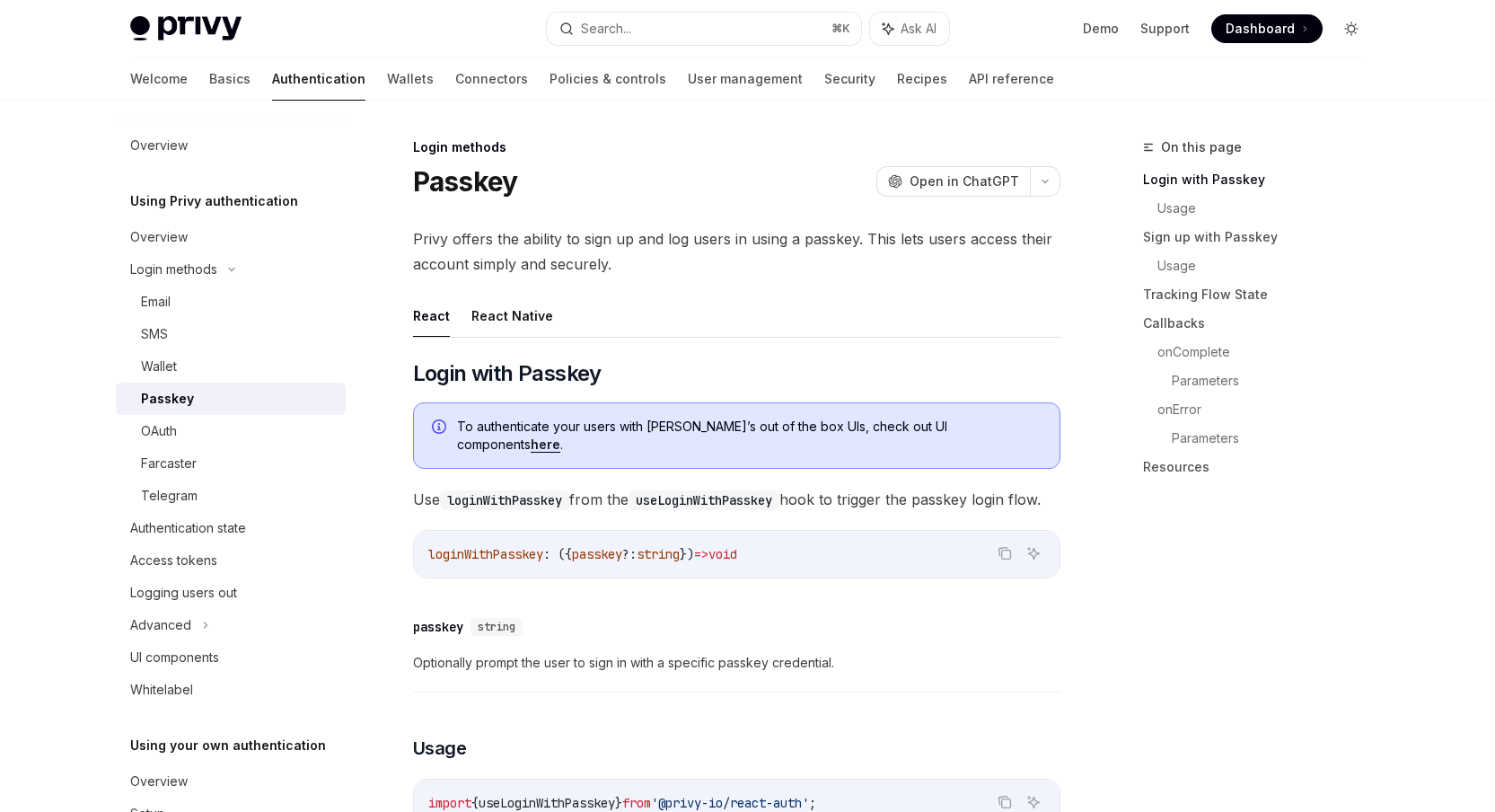
click at [1348, 27] on icon "Toggle dark mode" at bounding box center [1351, 28] width 7 height 7
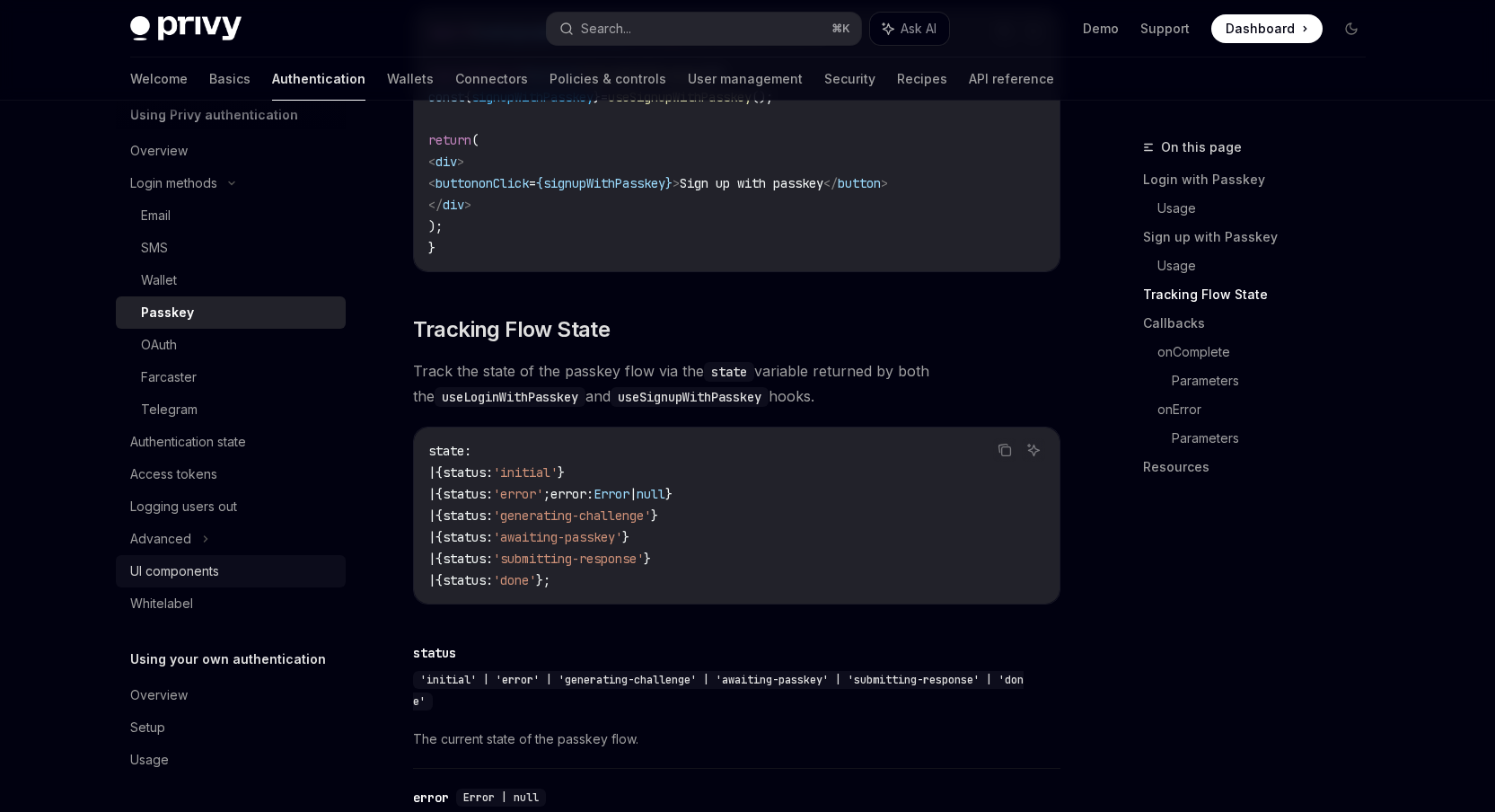
scroll to position [1671, 0]
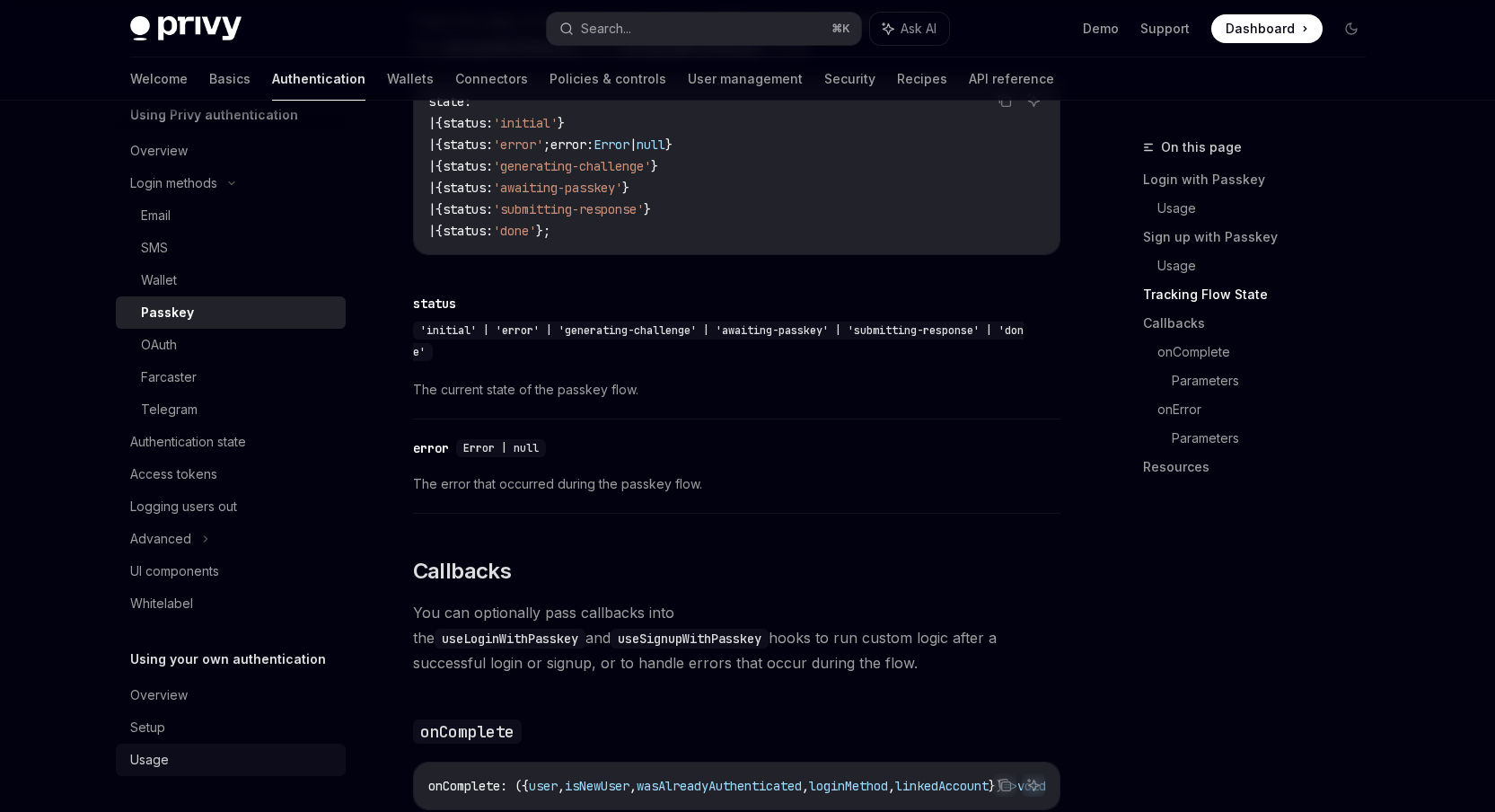
click at [204, 765] on div "Usage" at bounding box center [233, 759] width 205 height 21
type textarea "*"
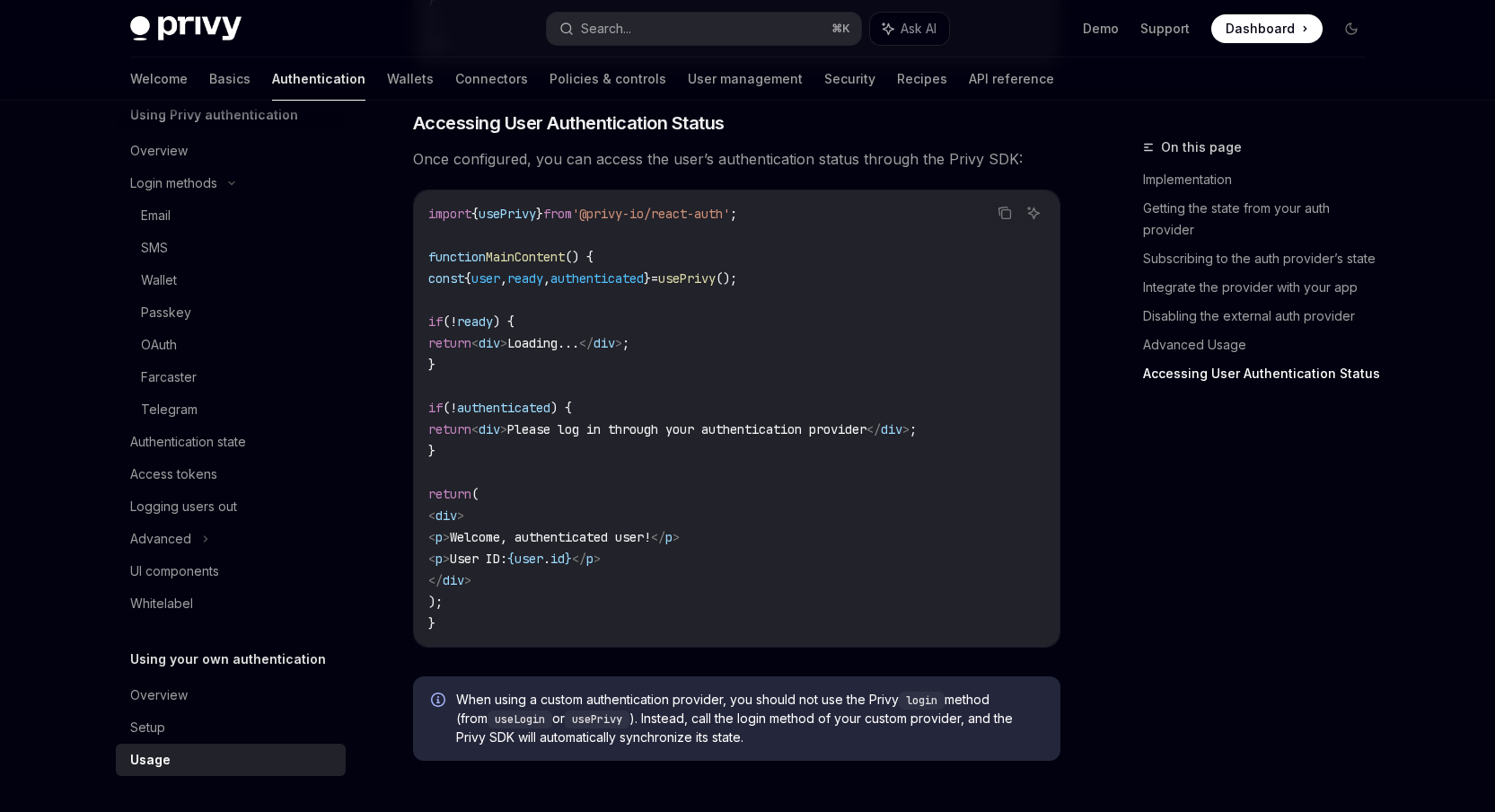
scroll to position [3506, 0]
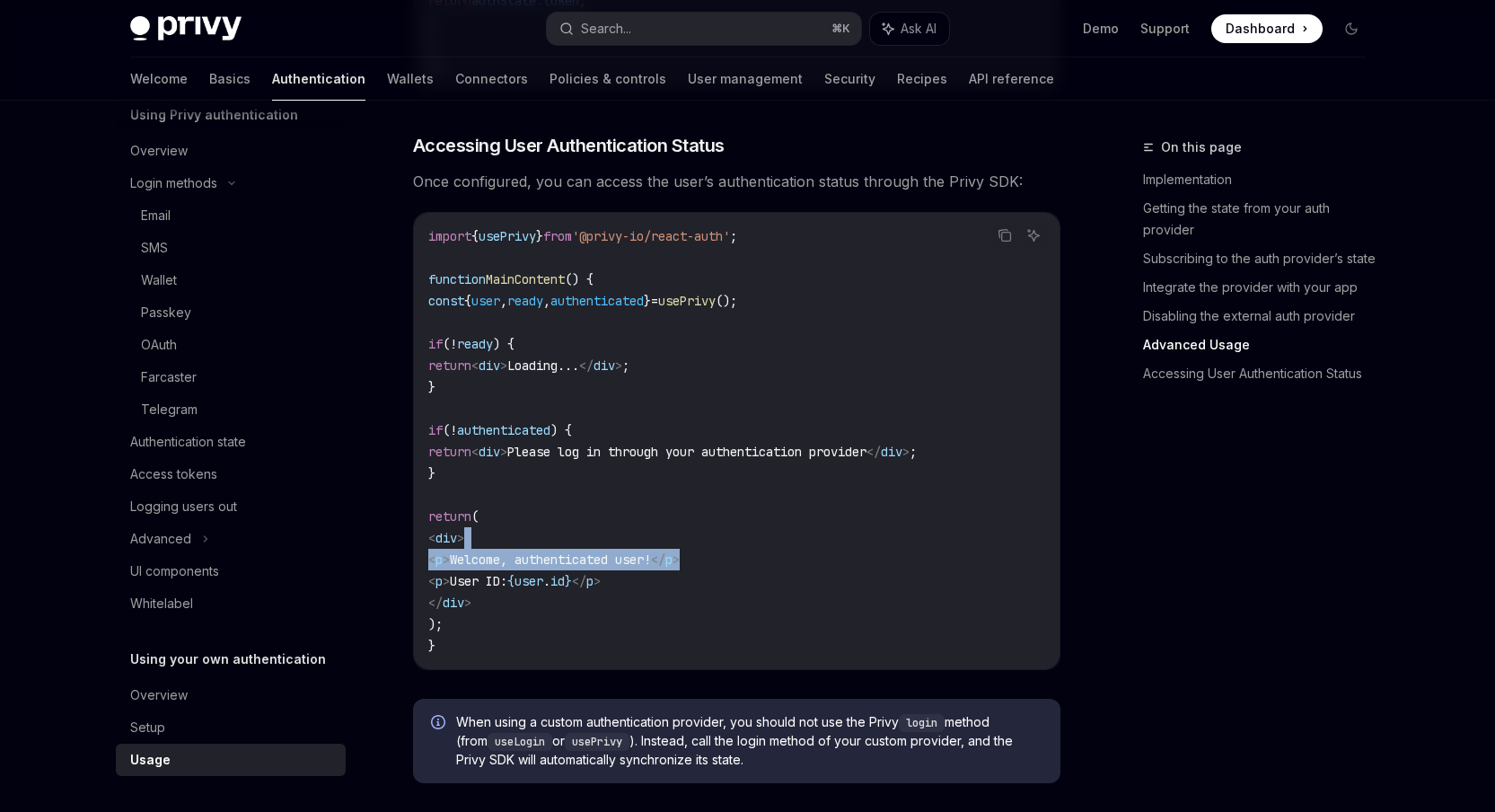
drag, startPoint x: 786, startPoint y: 554, endPoint x: 807, endPoint y: 556, distance: 21.1
click at [808, 558] on code "import { usePrivy } from '@privy-io/react-auth' ; function MainContent () { con…" at bounding box center [736, 441] width 617 height 431
click at [806, 548] on code "import { usePrivy } from '@privy-io/react-auth' ; function MainContent () { con…" at bounding box center [736, 441] width 617 height 431
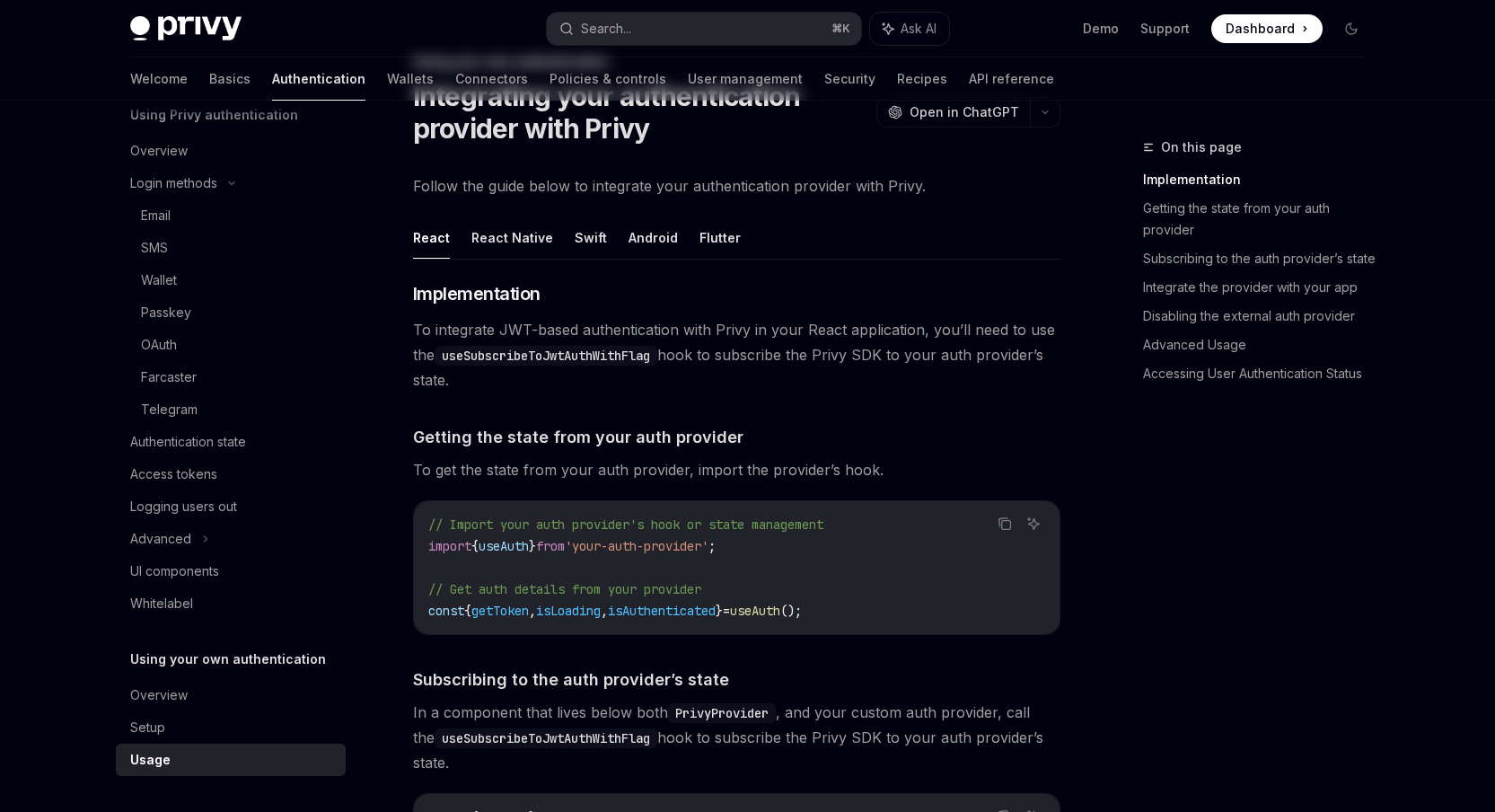
scroll to position [0, 0]
